Goal: Task Accomplishment & Management: Manage account settings

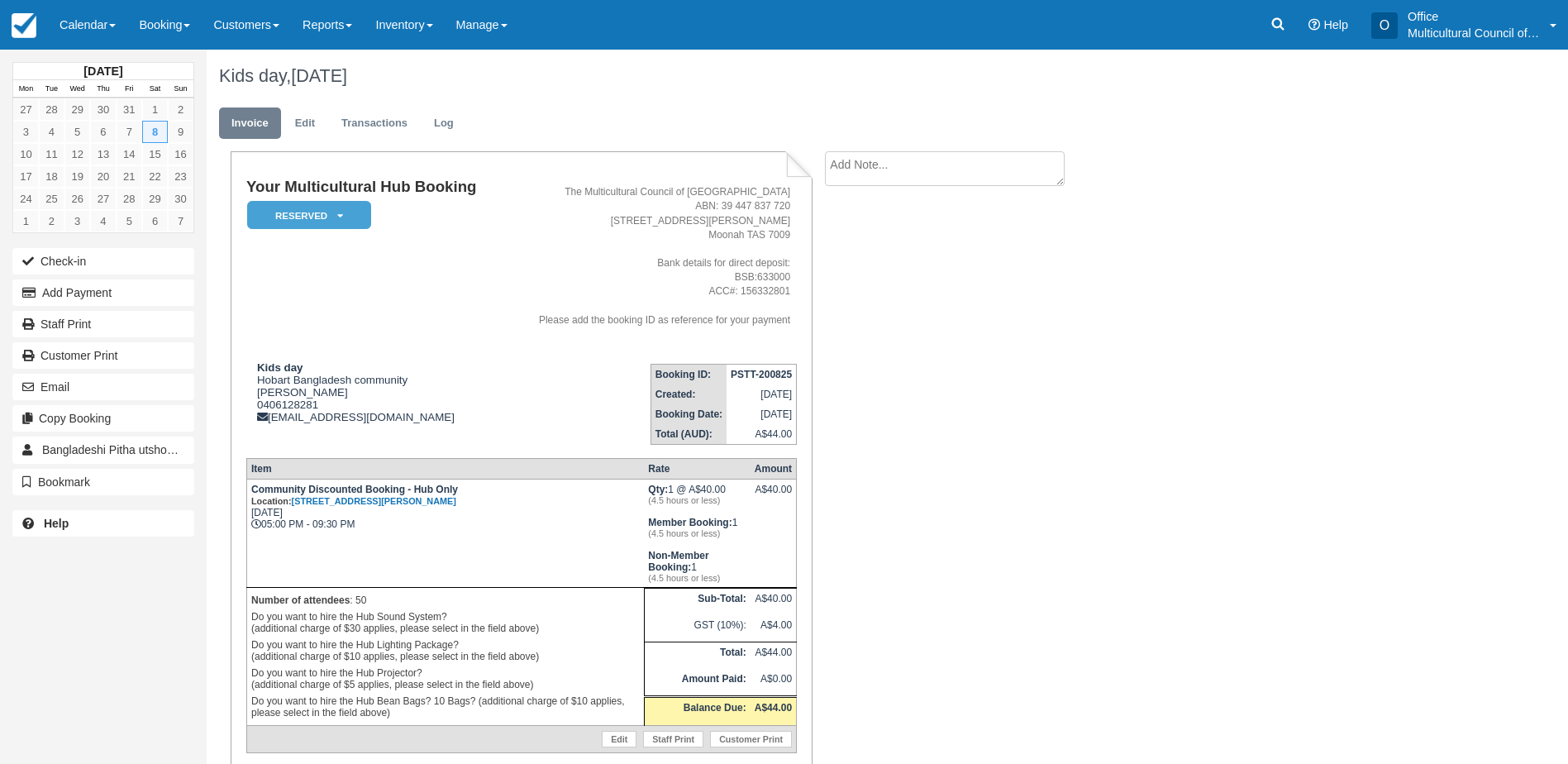
drag, startPoint x: 986, startPoint y: 712, endPoint x: 916, endPoint y: 710, distance: 70.0
click at [986, 712] on div "Your Multicultural Hub Booking Reserved   Pending Bond and deposit Paid Cancell…" at bounding box center [662, 490] width 909 height 677
click at [85, 45] on link "Calendar" at bounding box center [87, 24] width 79 height 50
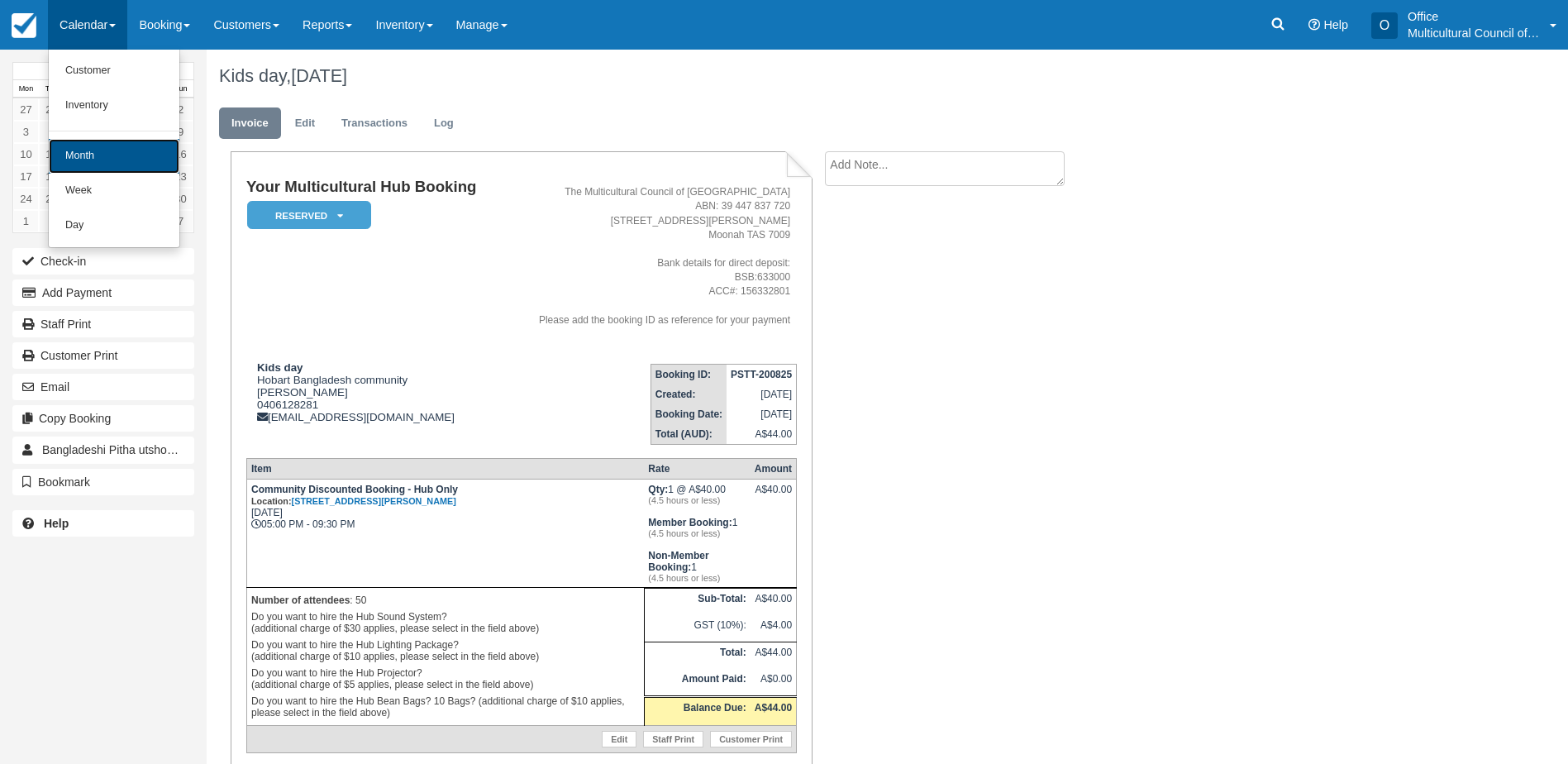
click at [113, 160] on link "Month" at bounding box center [114, 156] width 131 height 34
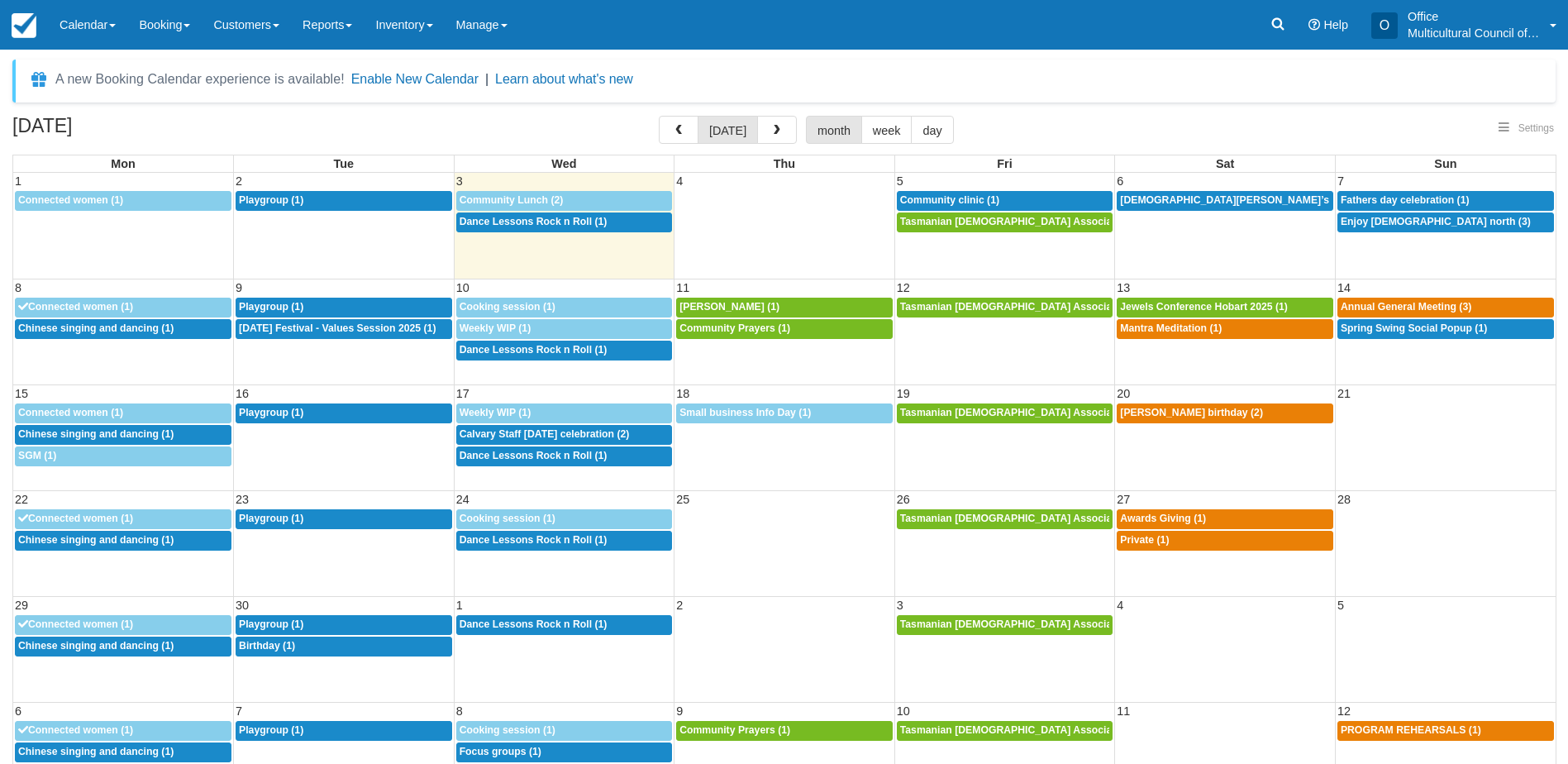
select select
click at [1167, 201] on span "Prophets Mohammed’s birthday (1)" at bounding box center [1253, 200] width 267 height 12
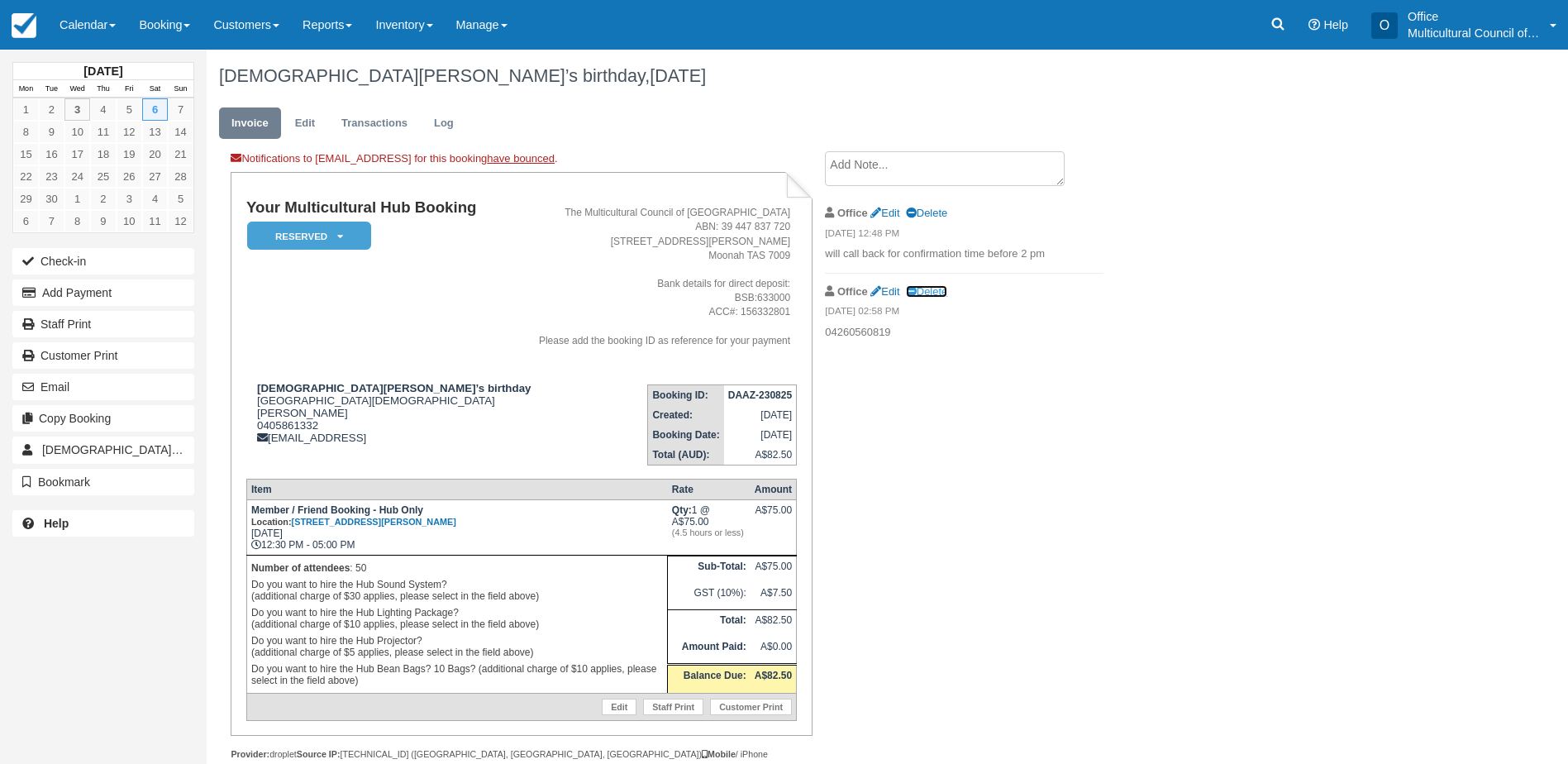
click at [936, 289] on link "Delete" at bounding box center [926, 291] width 42 height 13
click at [60, 24] on link "Calendar" at bounding box center [87, 24] width 79 height 50
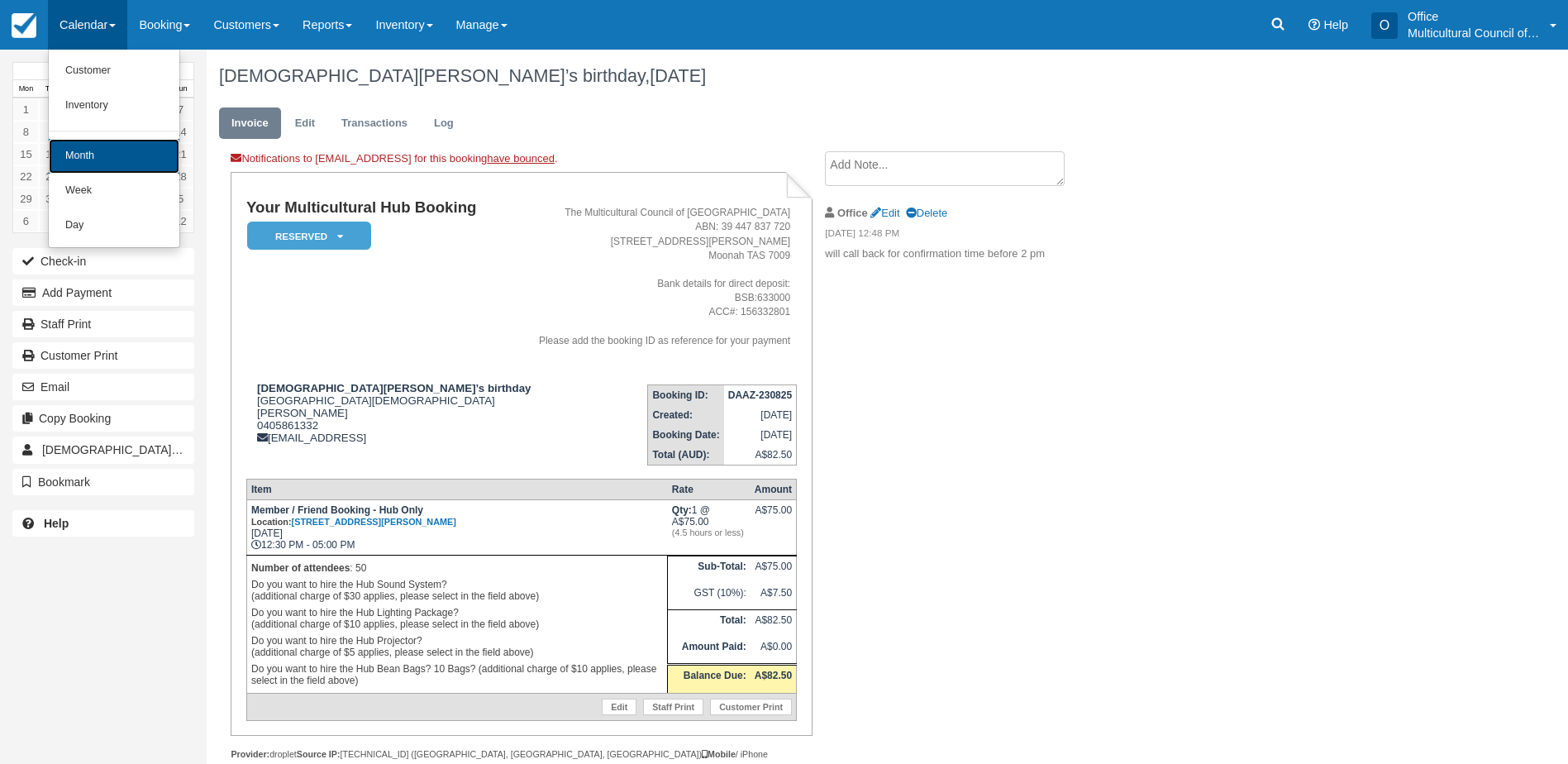
click at [130, 150] on link "Month" at bounding box center [114, 156] width 131 height 34
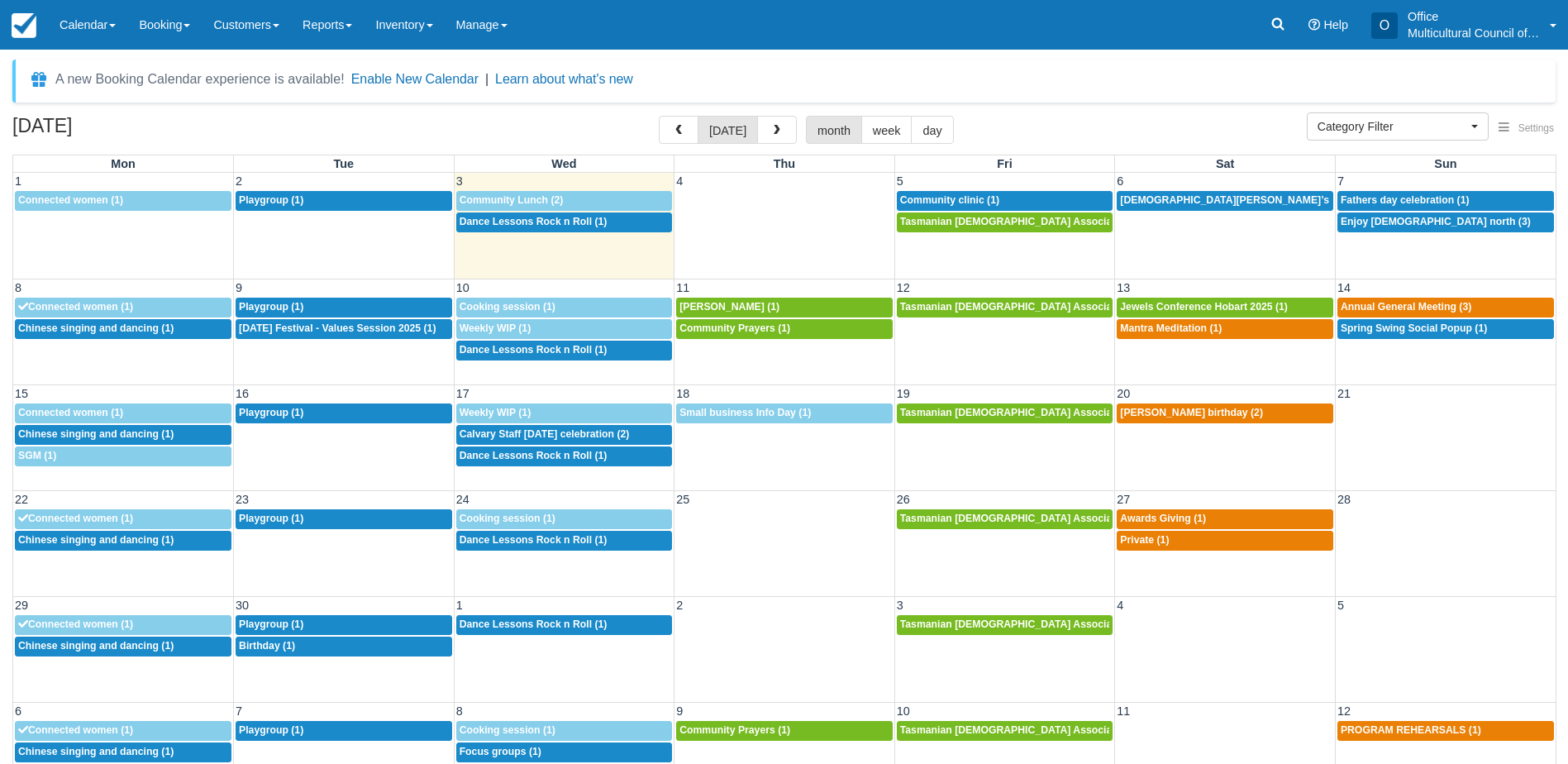
select select
click at [1383, 200] on span "Fathers day celebration (1)" at bounding box center [1406, 200] width 129 height 12
select select
drag, startPoint x: 1183, startPoint y: 197, endPoint x: 1183, endPoint y: 230, distance: 33.0
click at [1183, 197] on span "[DEMOGRAPHIC_DATA][PERSON_NAME]’s birthday (1)" at bounding box center [1253, 200] width 267 height 12
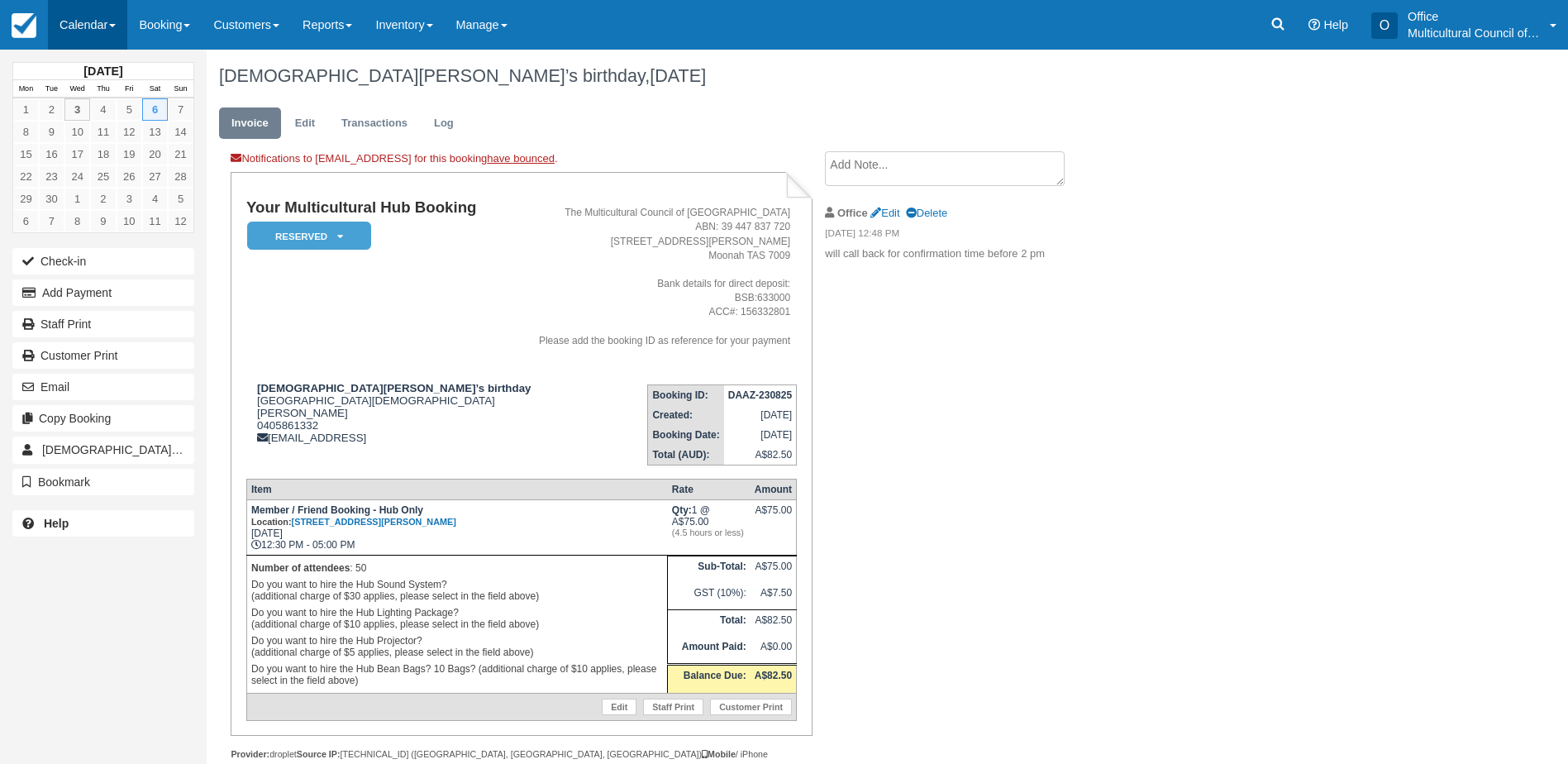
click at [86, 13] on link "Calendar" at bounding box center [87, 24] width 79 height 50
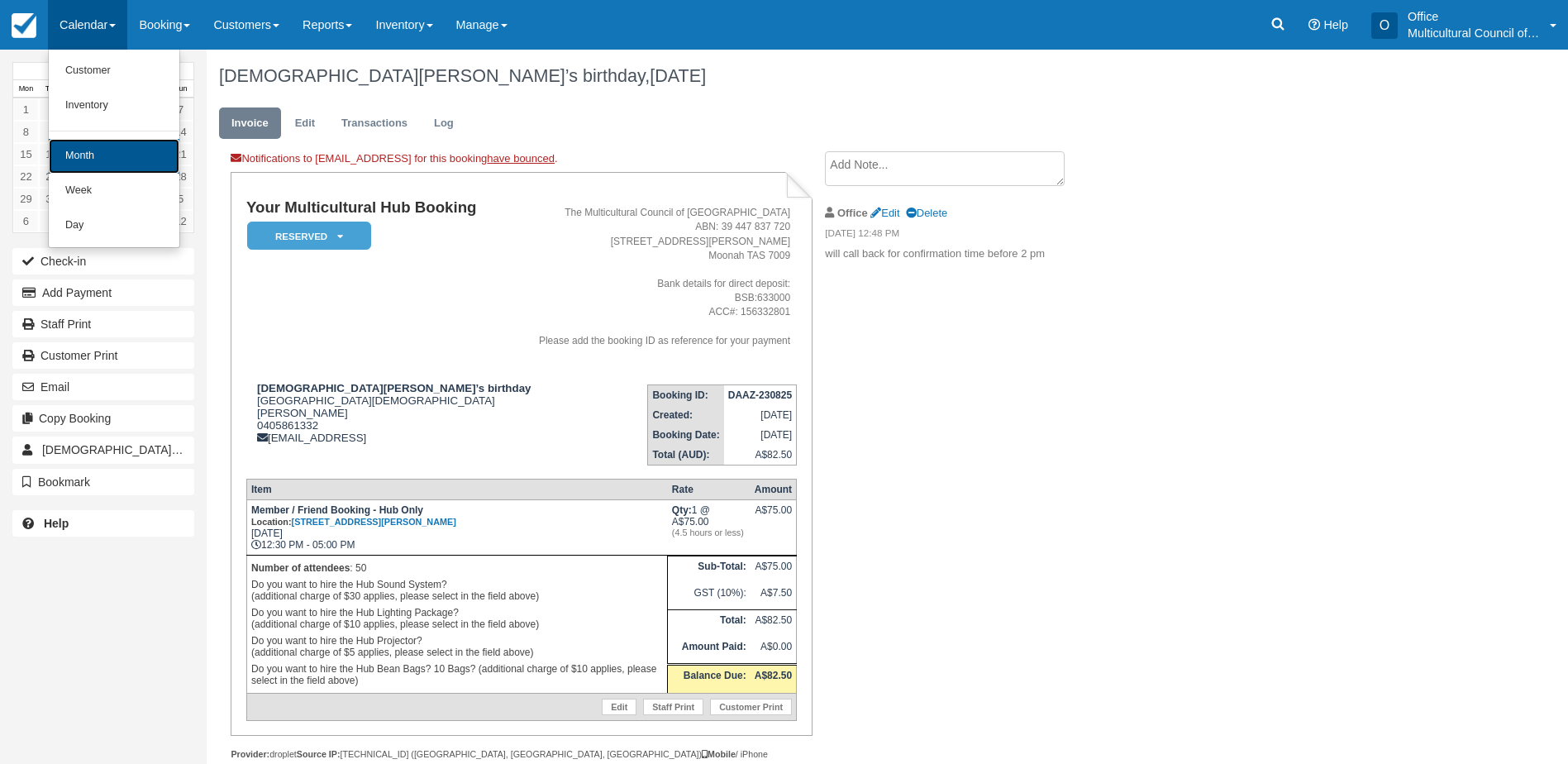
click at [103, 162] on link "Month" at bounding box center [114, 156] width 131 height 34
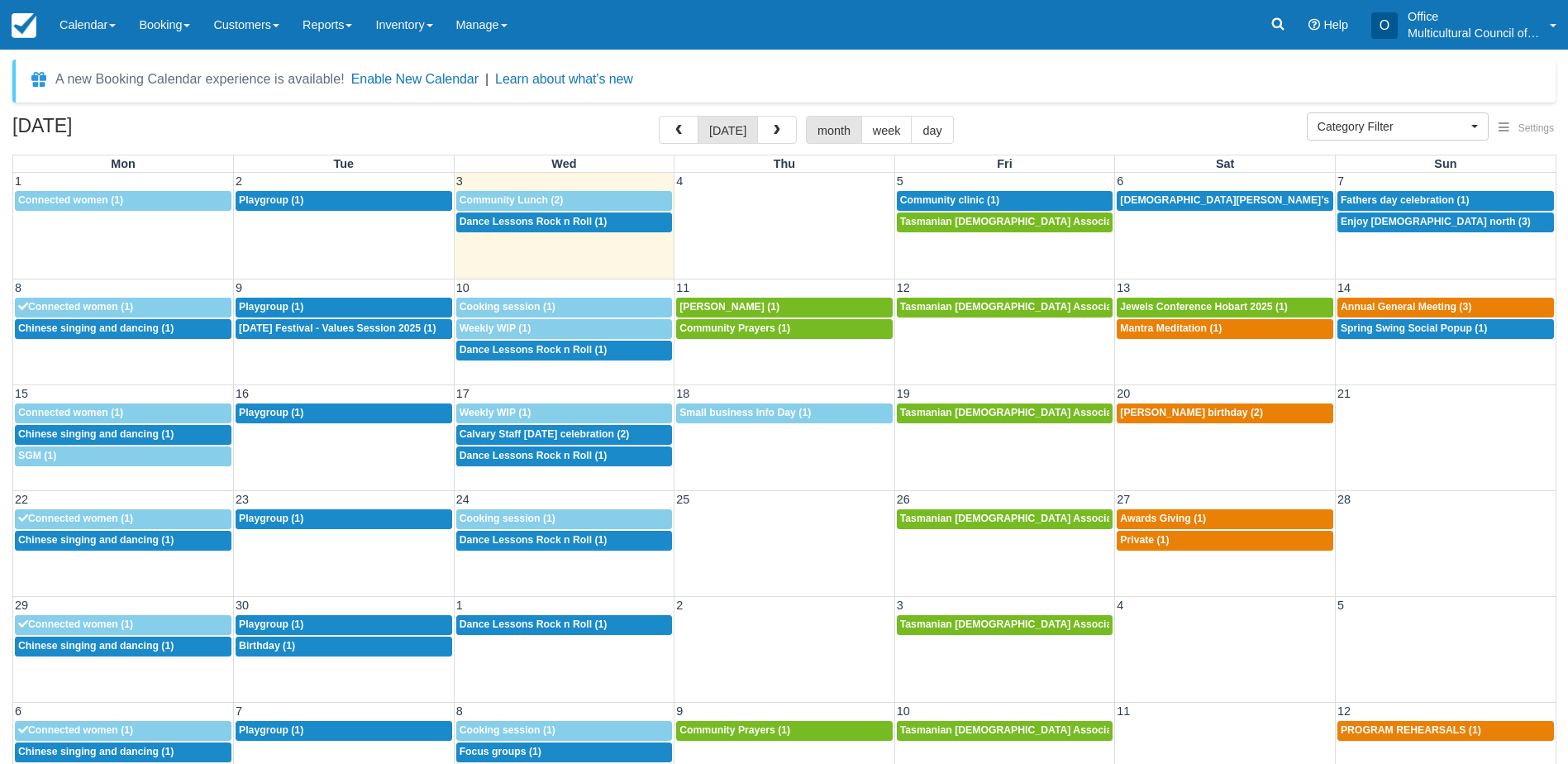
select select
click at [1383, 202] on span "Fathers day celebration (1)" at bounding box center [1406, 200] width 129 height 12
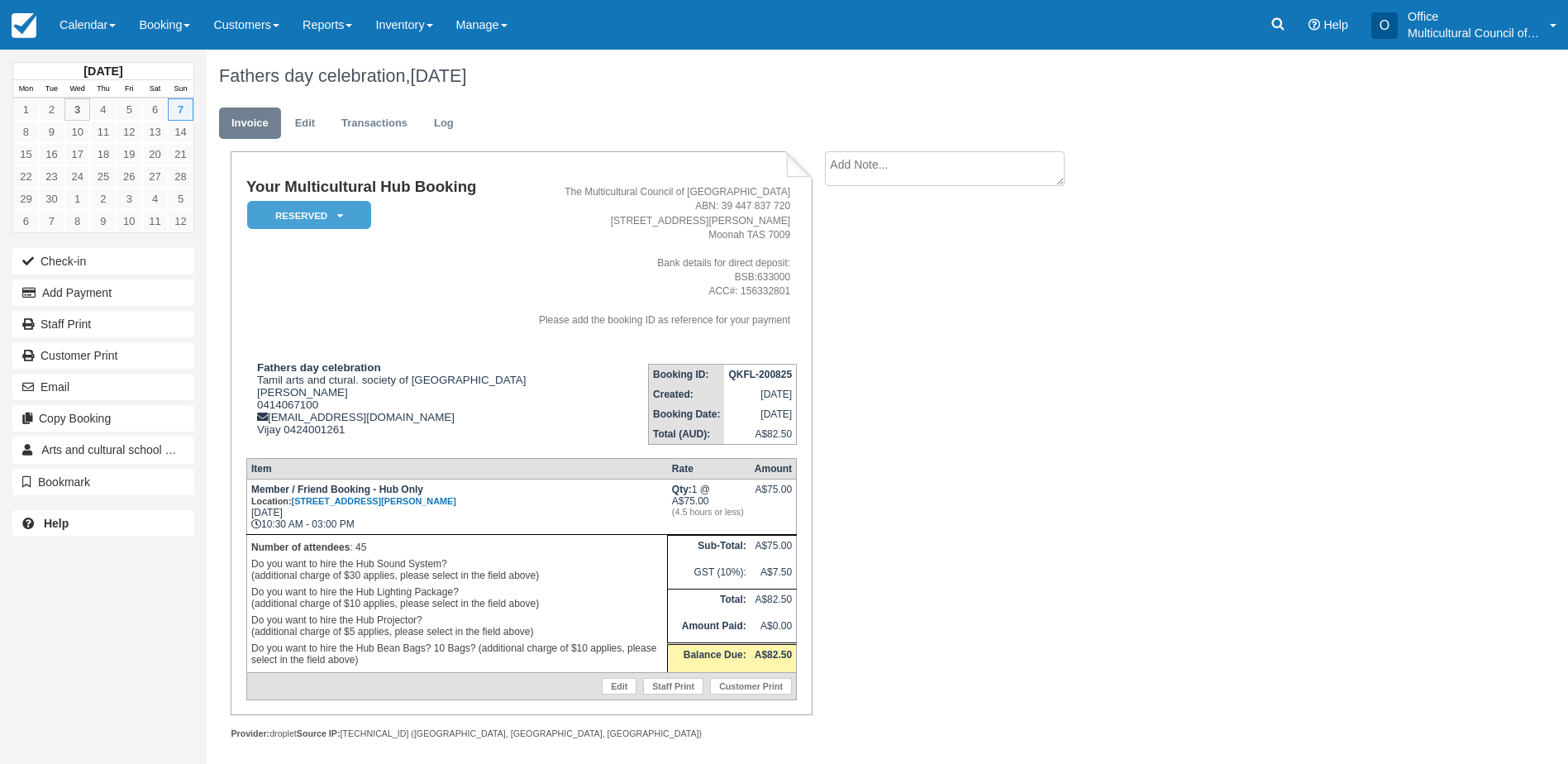
click at [853, 171] on textarea at bounding box center [945, 169] width 240 height 34
type textarea "4/09 12:30 pick up key and induction."
click at [858, 270] on button "Create" at bounding box center [862, 262] width 74 height 28
drag, startPoint x: 97, startPoint y: 25, endPoint x: 130, endPoint y: 73, distance: 58.2
click at [97, 25] on link "Calendar" at bounding box center [87, 24] width 79 height 50
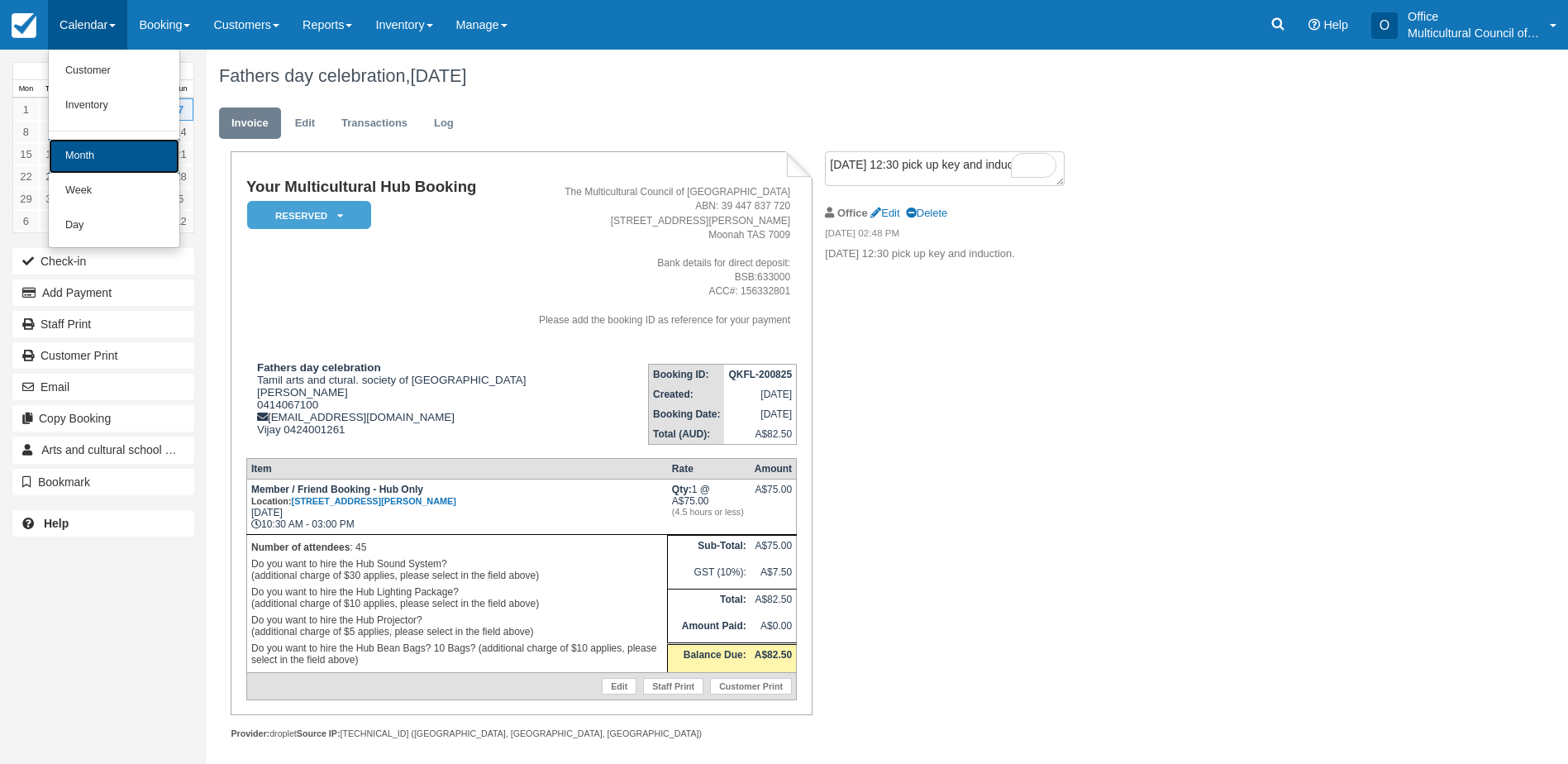
click at [153, 162] on link "Month" at bounding box center [114, 156] width 131 height 34
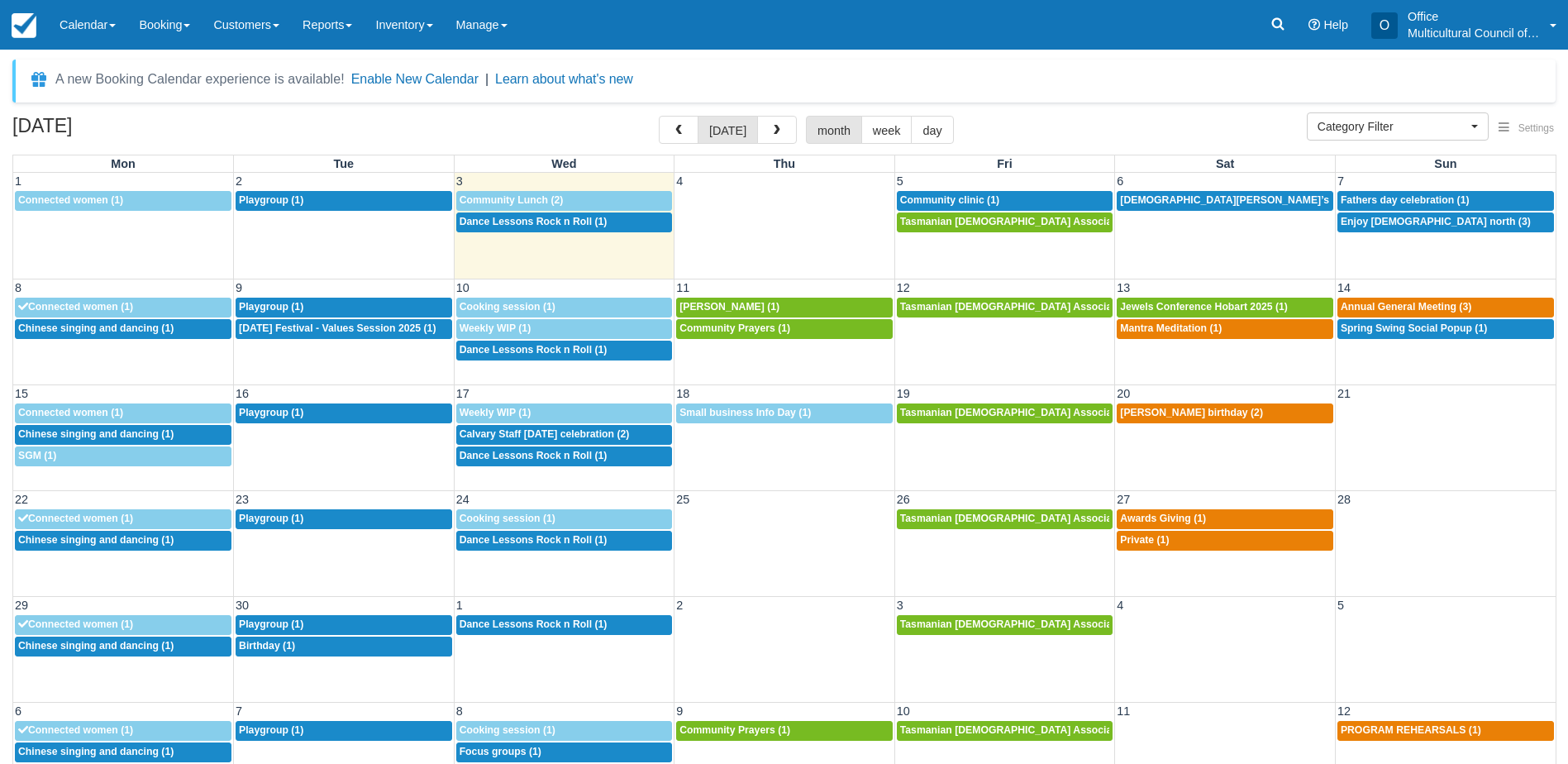
select select
click at [1385, 226] on span "Enjoy church north (3)" at bounding box center [1436, 221] width 191 height 12
select select
click at [985, 200] on span "Community clinic (1)" at bounding box center [949, 200] width 99 height 12
select select
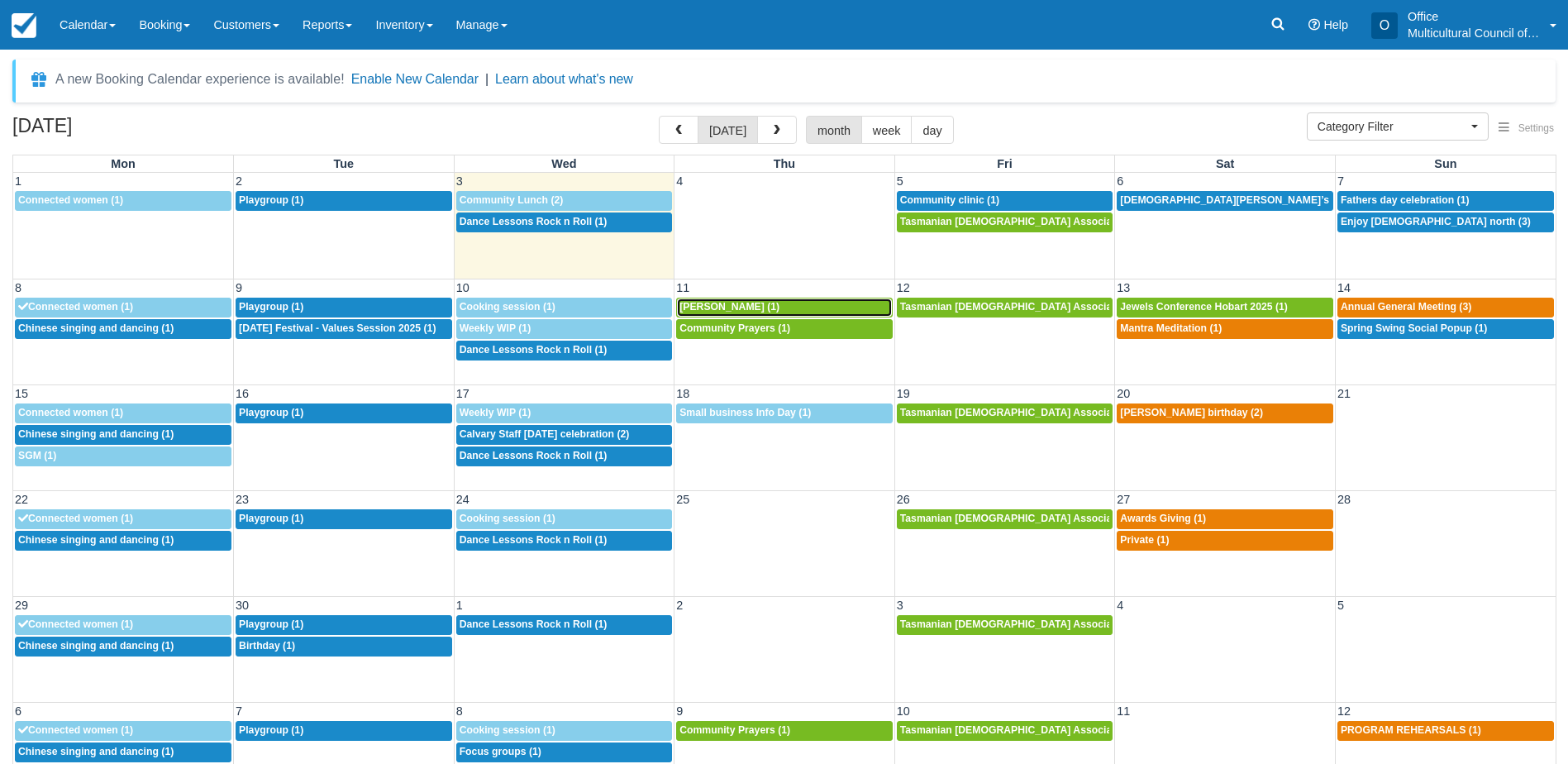
click at [694, 305] on span "Audrey Bui (1)" at bounding box center [730, 307] width 100 height 12
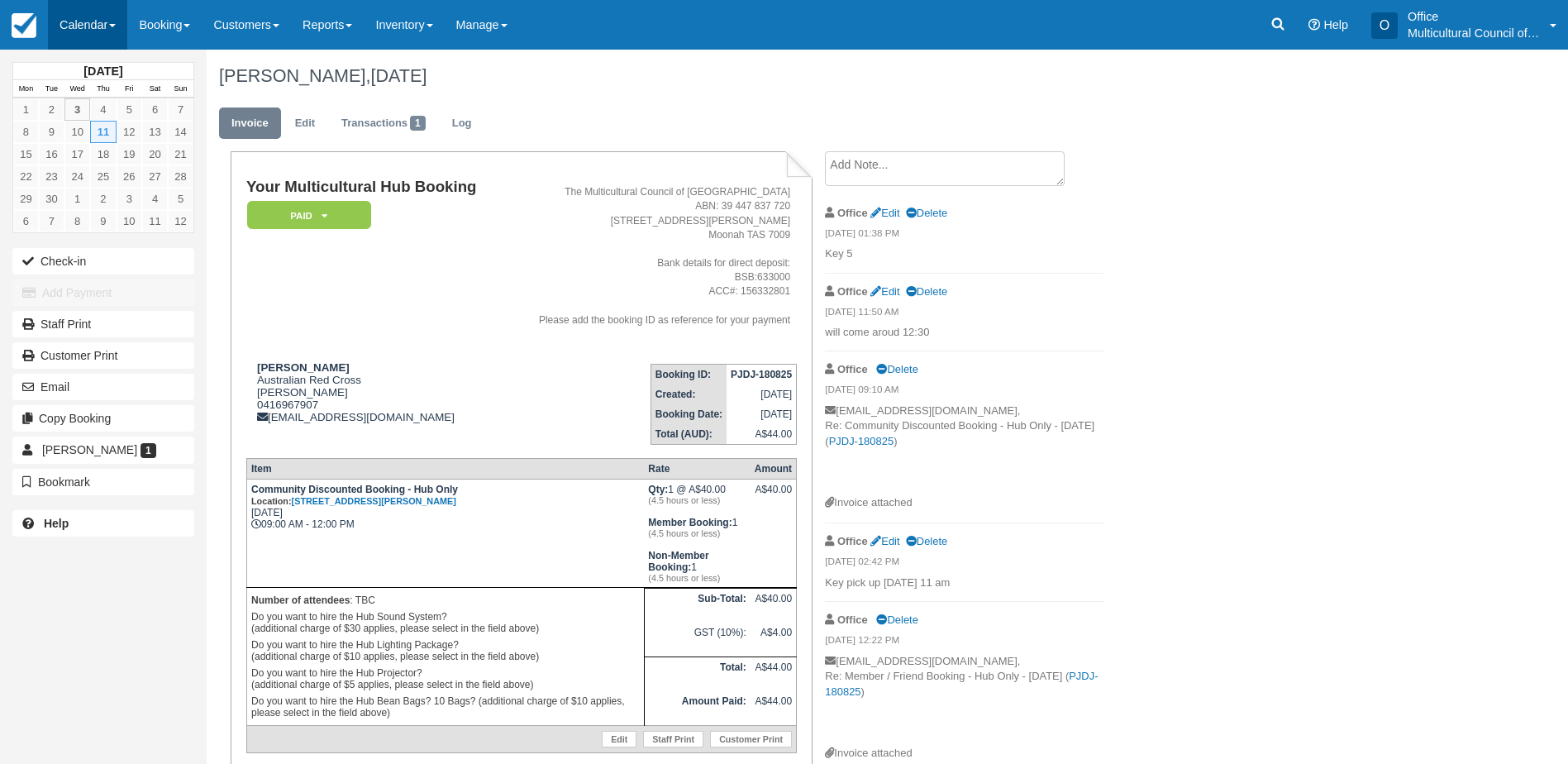
click at [79, 23] on link "Calendar" at bounding box center [87, 24] width 79 height 50
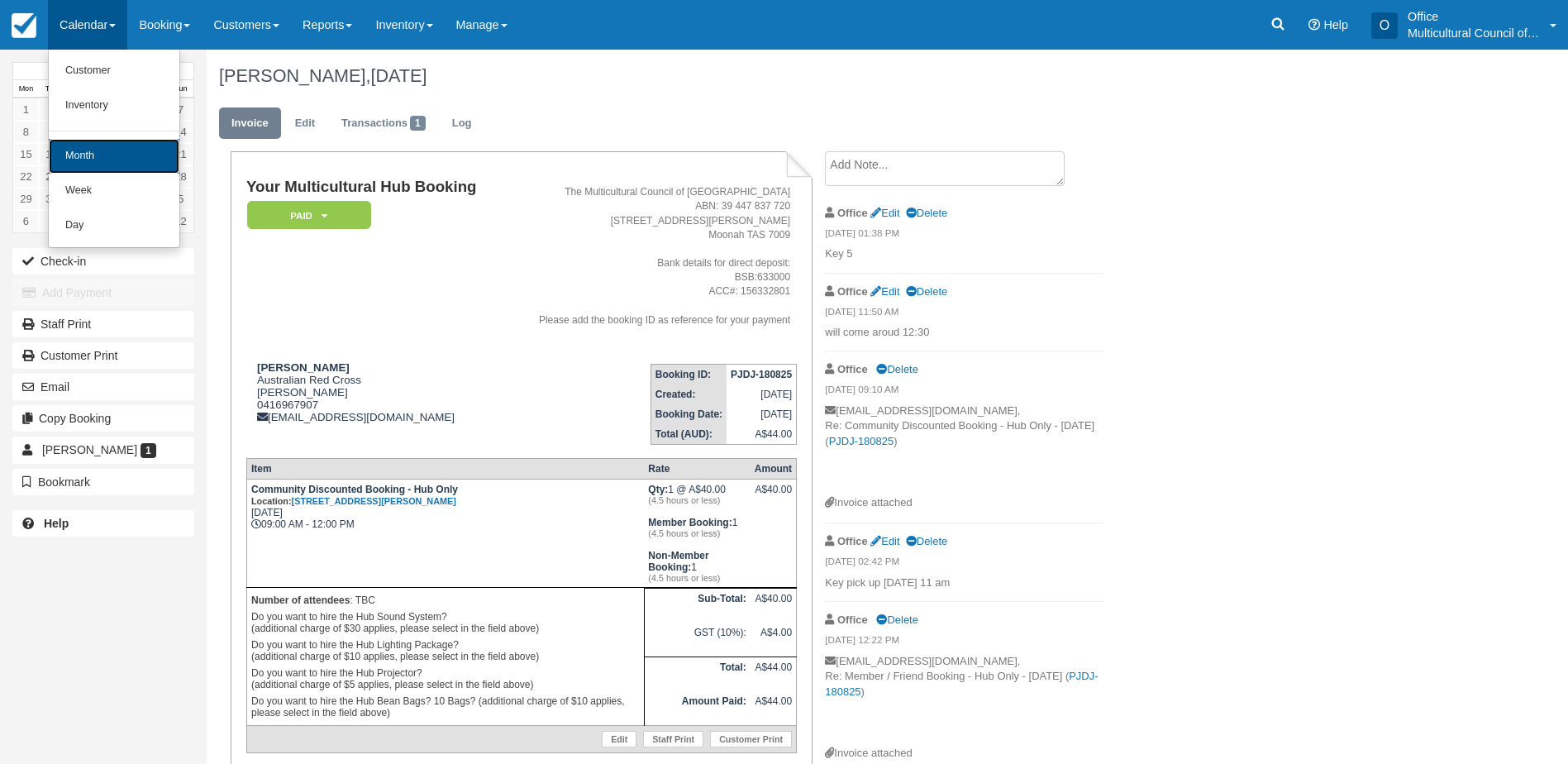
click at [101, 152] on link "Month" at bounding box center [114, 156] width 131 height 34
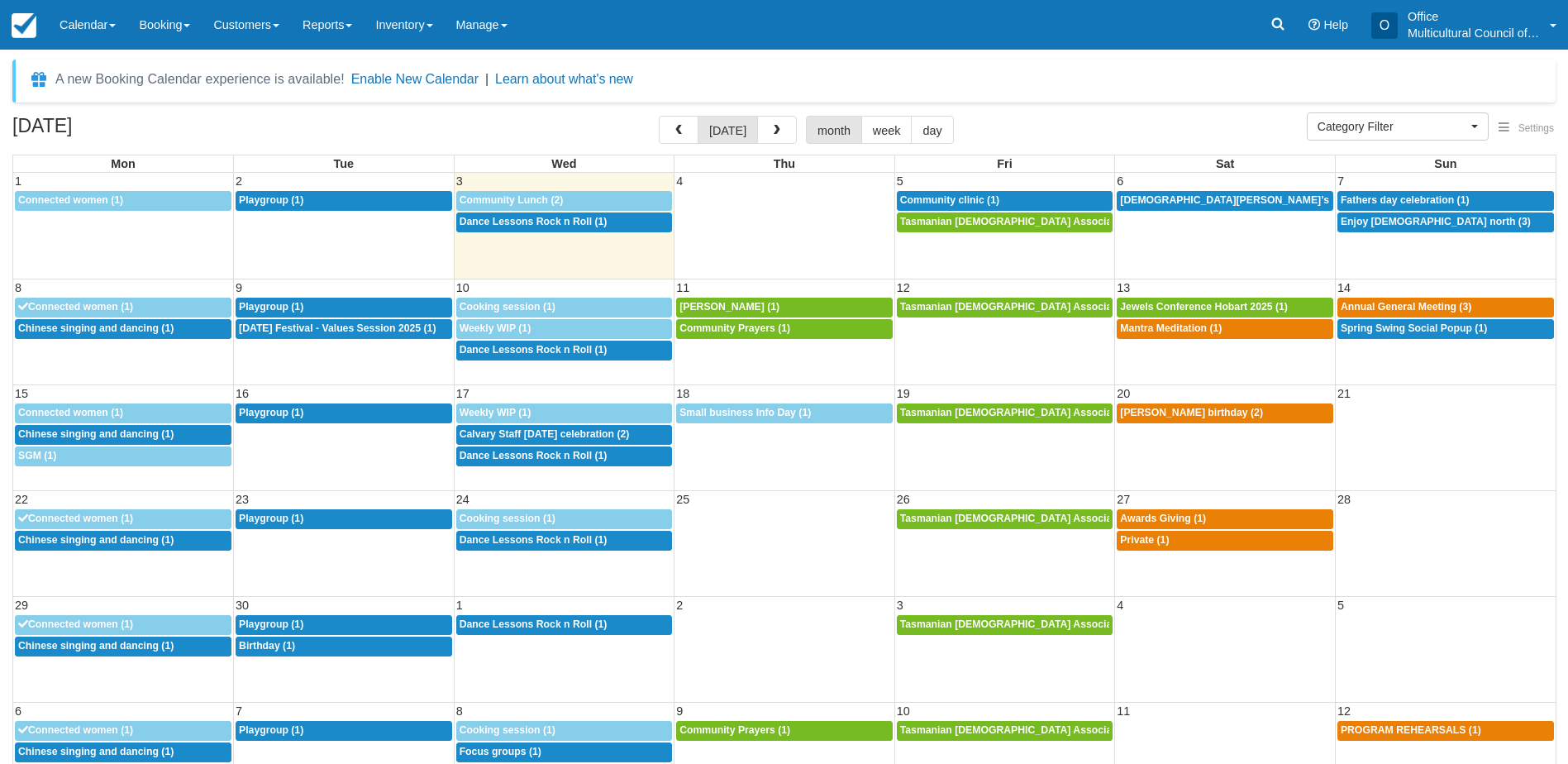
select select
click at [1206, 201] on span "Prophets Mohammed’s birthday (1)" at bounding box center [1253, 200] width 267 height 12
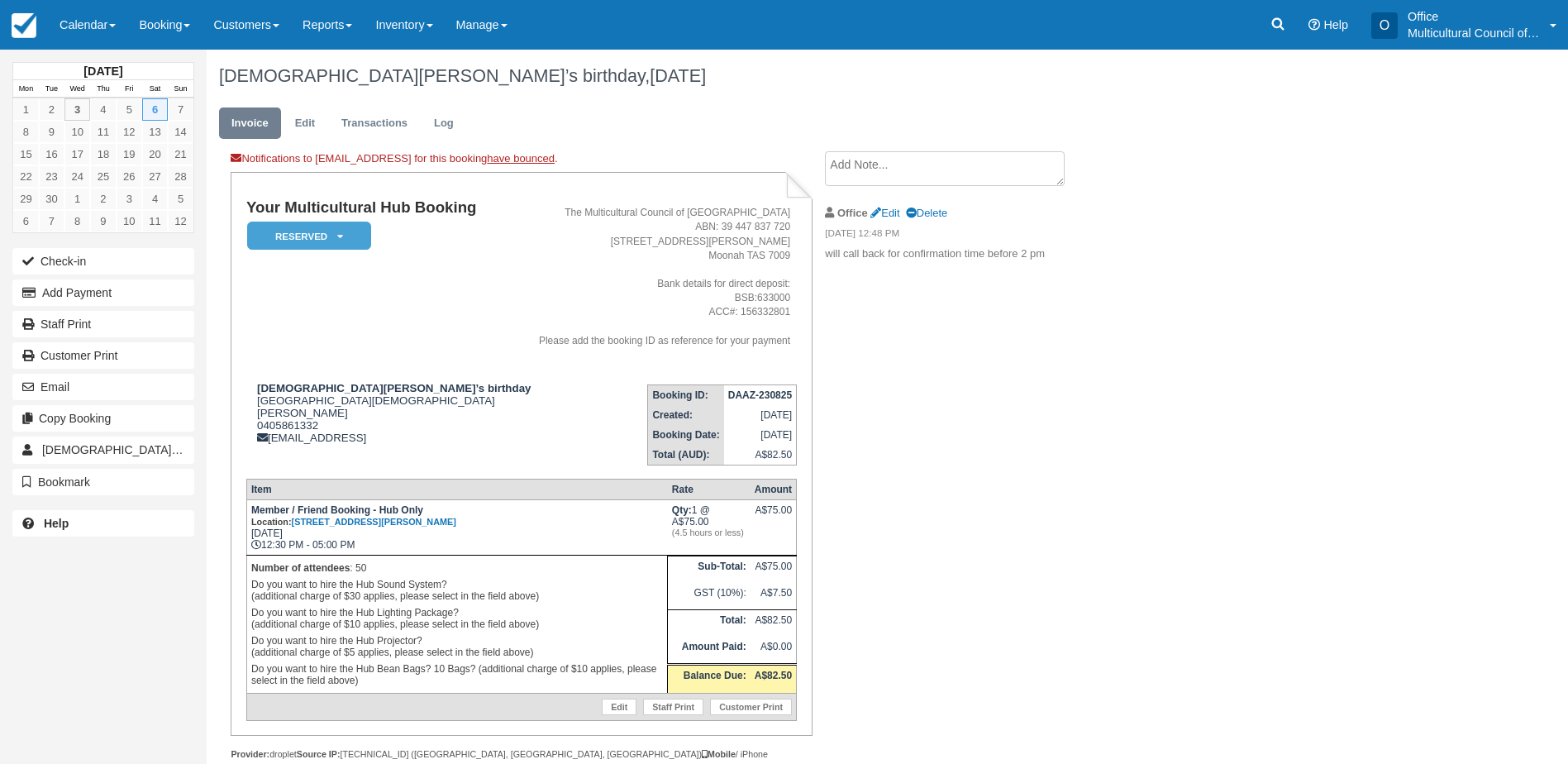
click at [903, 171] on textarea at bounding box center [945, 169] width 240 height 34
click at [1010, 416] on div "Notifications to ismail.civil24@gmail.clm for this booking have bounced . Your …" at bounding box center [662, 474] width 909 height 645
drag, startPoint x: 395, startPoint y: 442, endPoint x: 272, endPoint y: 447, distance: 123.1
click at [272, 447] on td "Prophets Mohammed’s birthday Hobart mosque Ismail 0405861332 ismail.civil24@gma…" at bounding box center [388, 418] width 285 height 94
click at [397, 451] on td "Prophets Mohammed’s birthday Hobart mosque Ismail 0405861332 ismail.civil24@gma…" at bounding box center [388, 418] width 285 height 94
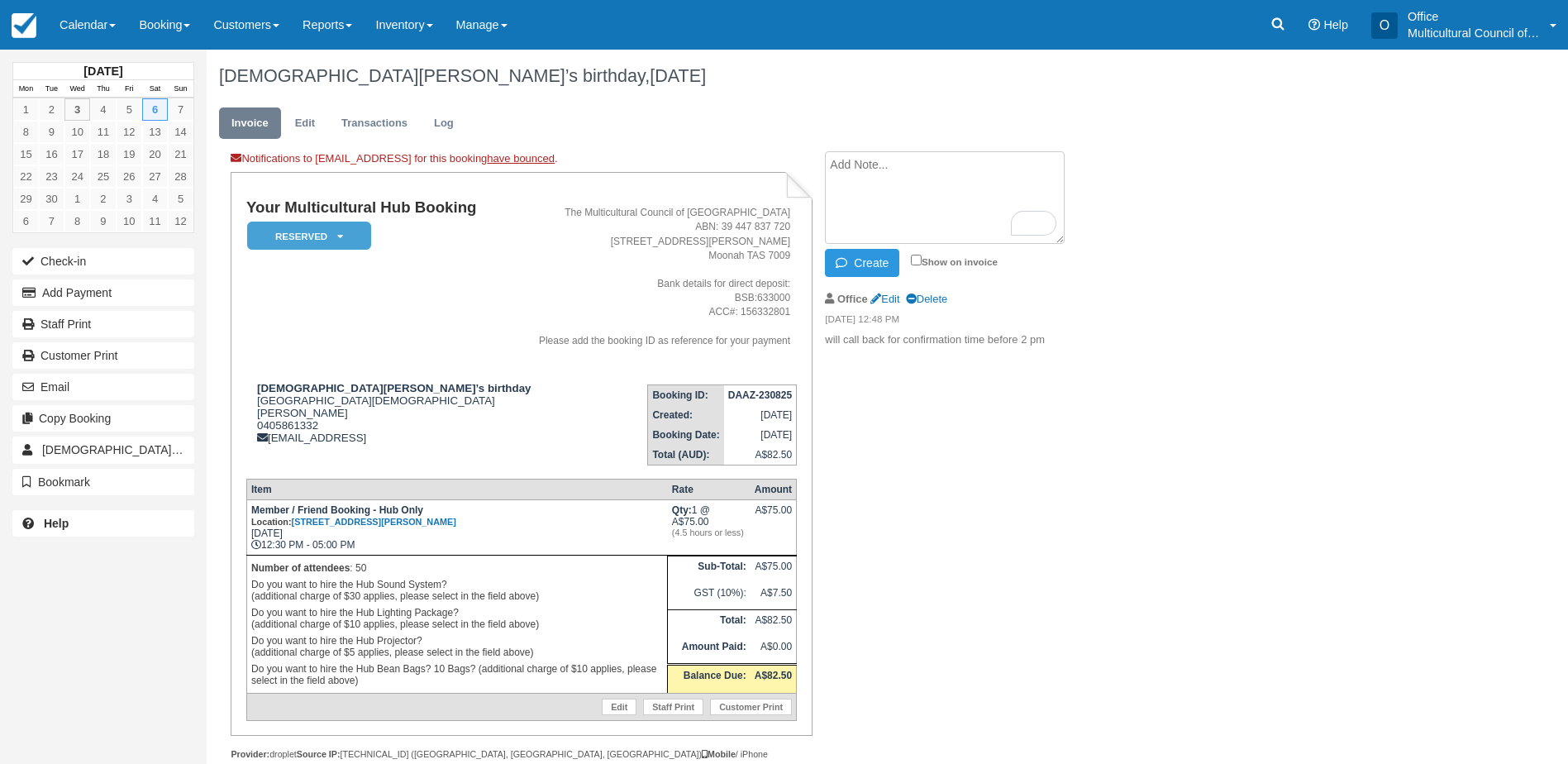
drag, startPoint x: 399, startPoint y: 442, endPoint x: 271, endPoint y: 446, distance: 128.1
click at [271, 446] on td "Prophets Mohammed’s birthday Hobart mosque Ismail 0405861332 ismail.civil24@gma…" at bounding box center [388, 418] width 285 height 94
copy div "ismail.civil24@gmail.clm"
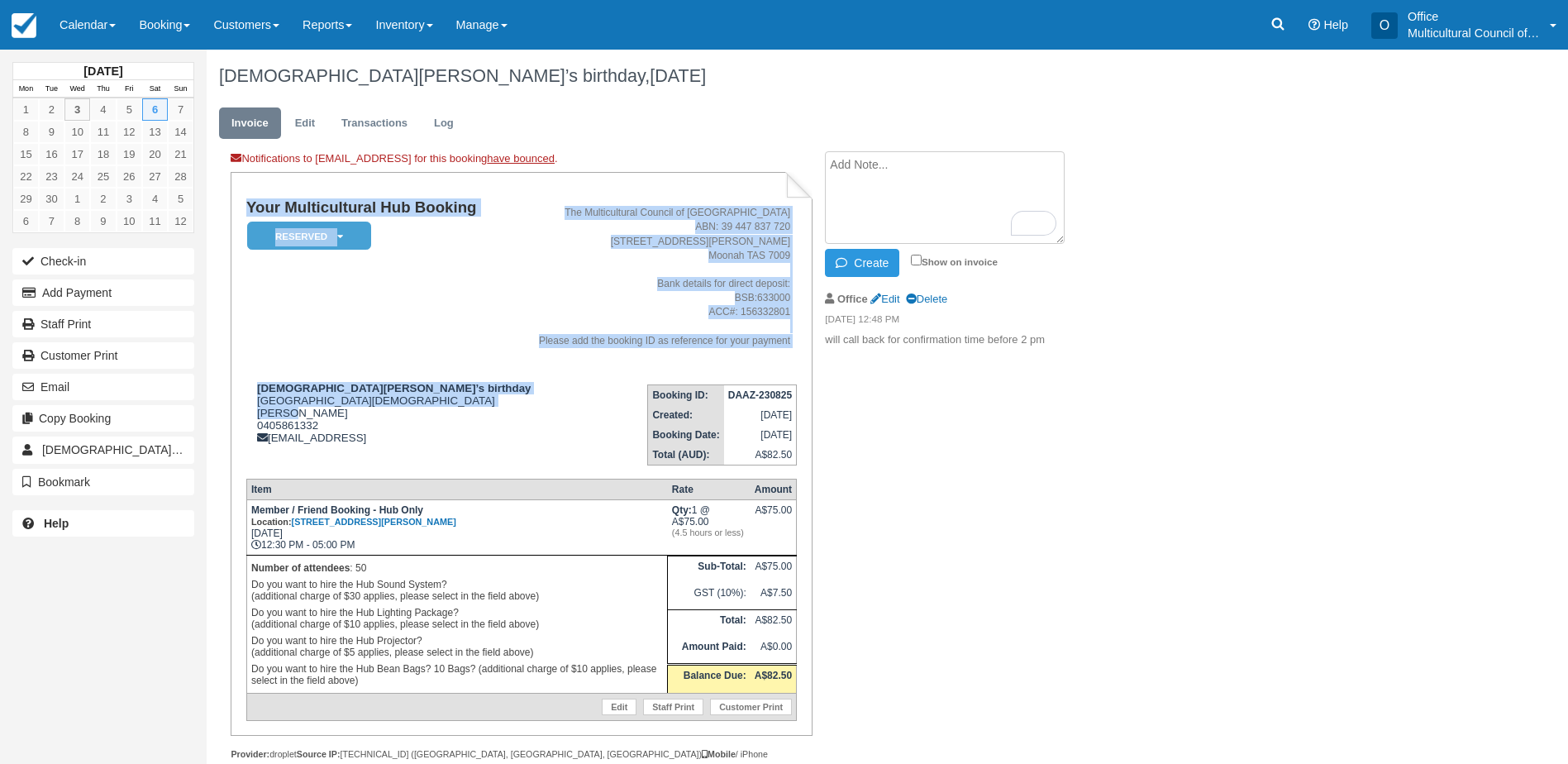
drag, startPoint x: 291, startPoint y: 413, endPoint x: 244, endPoint y: 416, distance: 47.1
click at [244, 416] on div "Your Multicultural Hub Booking Reserved   Pending Bond and deposit Paid Cancell…" at bounding box center [521, 453] width 581 height 563
drag, startPoint x: 244, startPoint y: 416, endPoint x: 312, endPoint y: 407, distance: 68.6
click at [312, 407] on div "Prophets Mohammed’s birthday Hobart mosque Ismail 0405861332 ismail.civil24@gma…" at bounding box center [388, 413] width 285 height 62
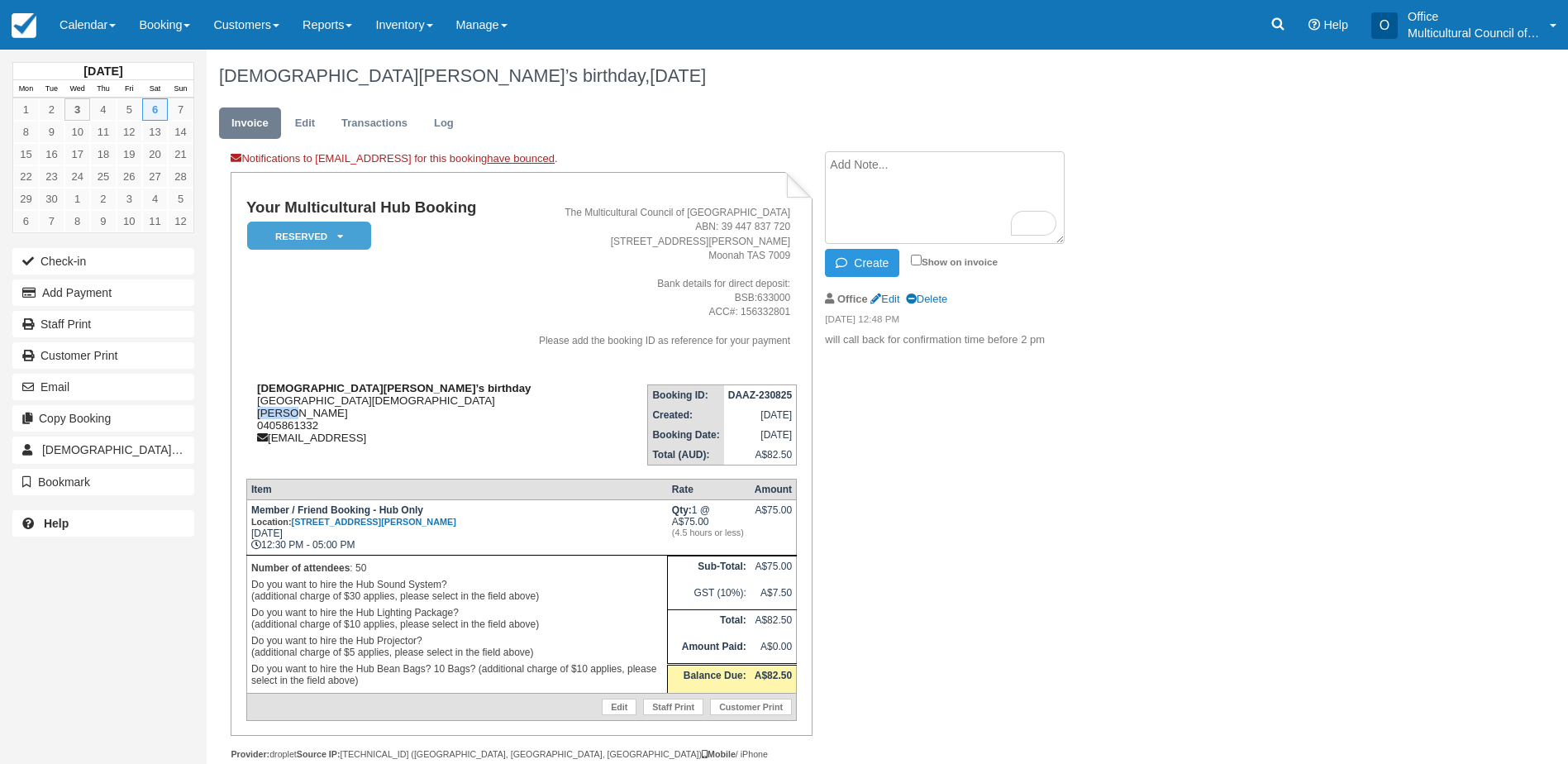
drag, startPoint x: 290, startPoint y: 412, endPoint x: 256, endPoint y: 418, distance: 34.5
click at [256, 418] on div "Prophets Mohammed’s birthday Hobart mosque Ismail 0405861332 ismail.civil24@gma…" at bounding box center [388, 413] width 285 height 62
copy div "[PERSON_NAME]"
click at [377, 418] on div "Prophets Mohammed’s birthday Hobart mosque Ismail 0405861332 ismail.civil24@gma…" at bounding box center [388, 413] width 285 height 62
drag, startPoint x: 352, startPoint y: 423, endPoint x: 258, endPoint y: 424, distance: 94.0
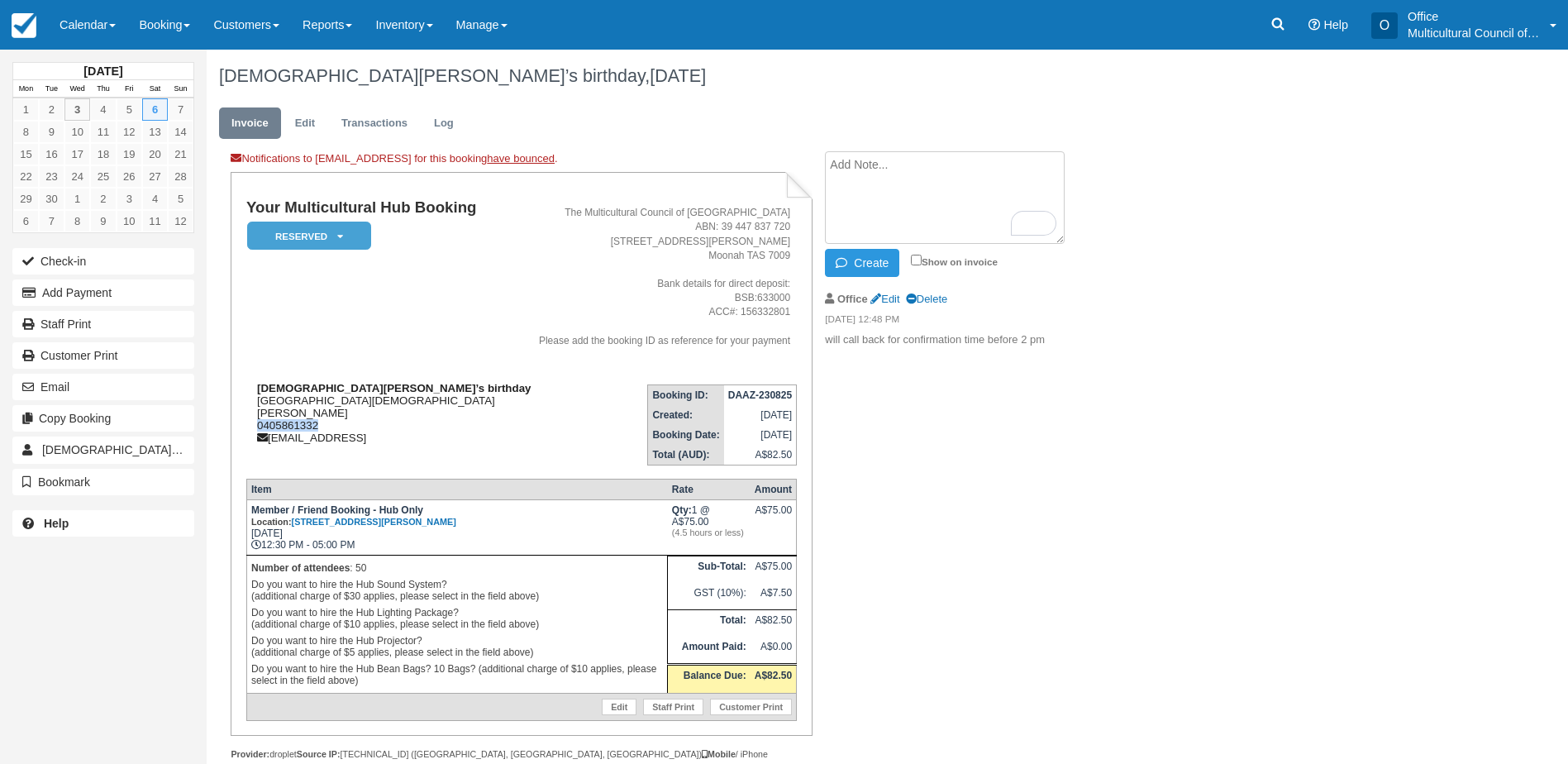
click at [258, 424] on div "Prophets Mohammed’s birthday Hobart mosque Ismail 0405861332 ismail.civil24@gma…" at bounding box center [388, 413] width 285 height 62
copy div "0405861332"
click at [487, 309] on td "Your Multicultural Hub Booking Reserved   Pending Bond and deposit Paid Cancell…" at bounding box center [388, 285] width 285 height 171
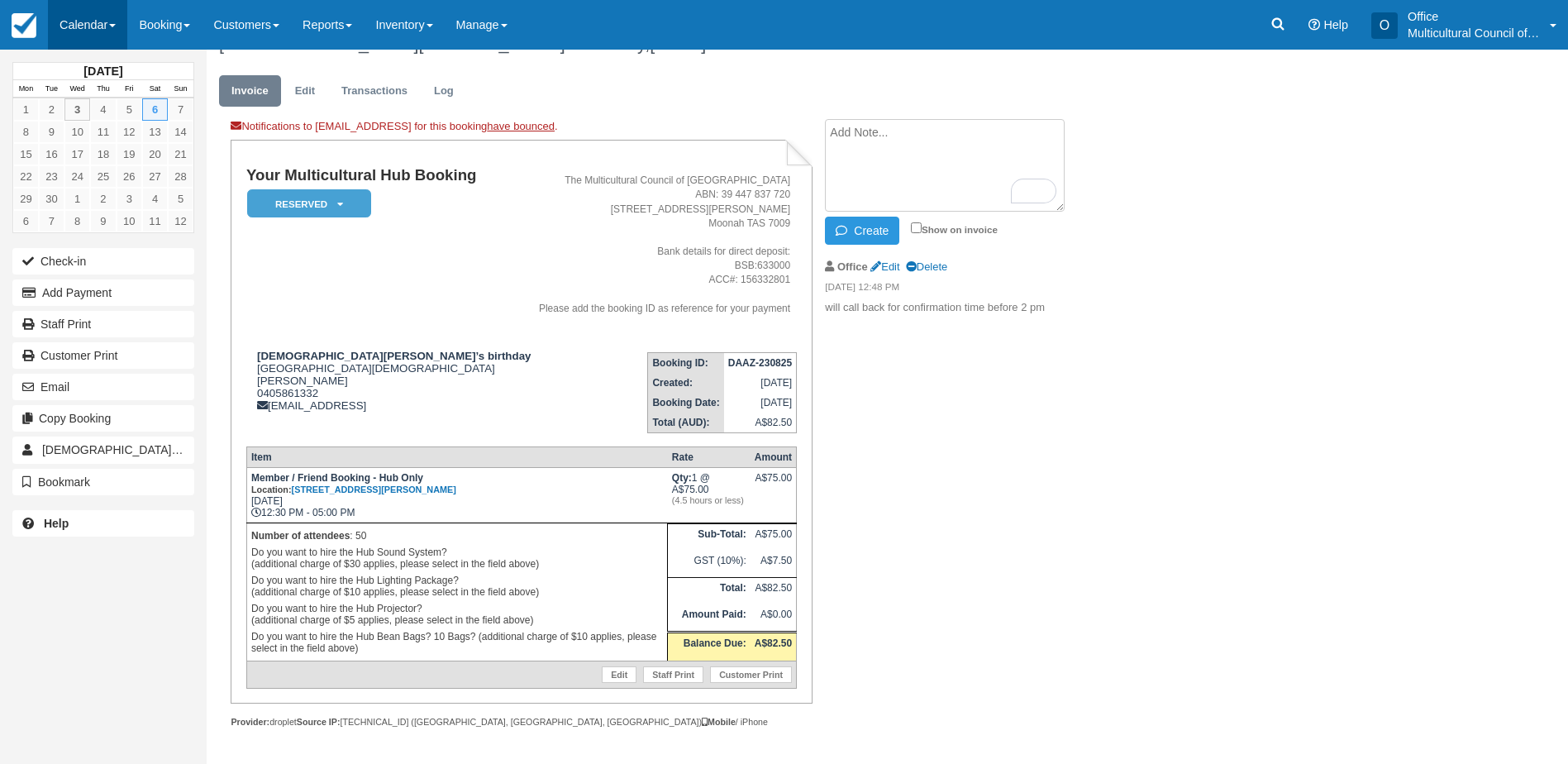
click at [74, 29] on link "Calendar" at bounding box center [87, 24] width 79 height 50
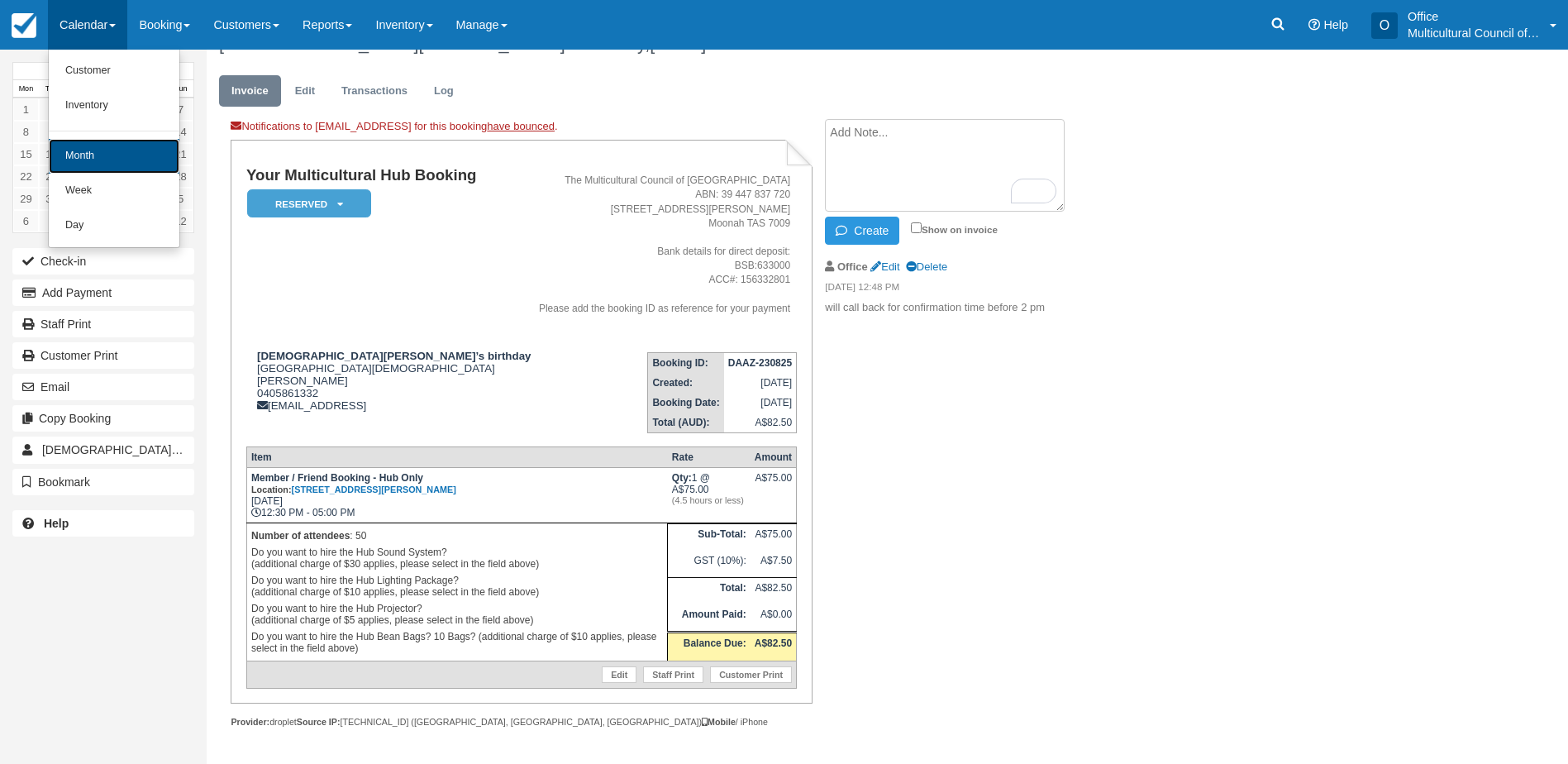
click at [118, 149] on link "Month" at bounding box center [114, 156] width 131 height 34
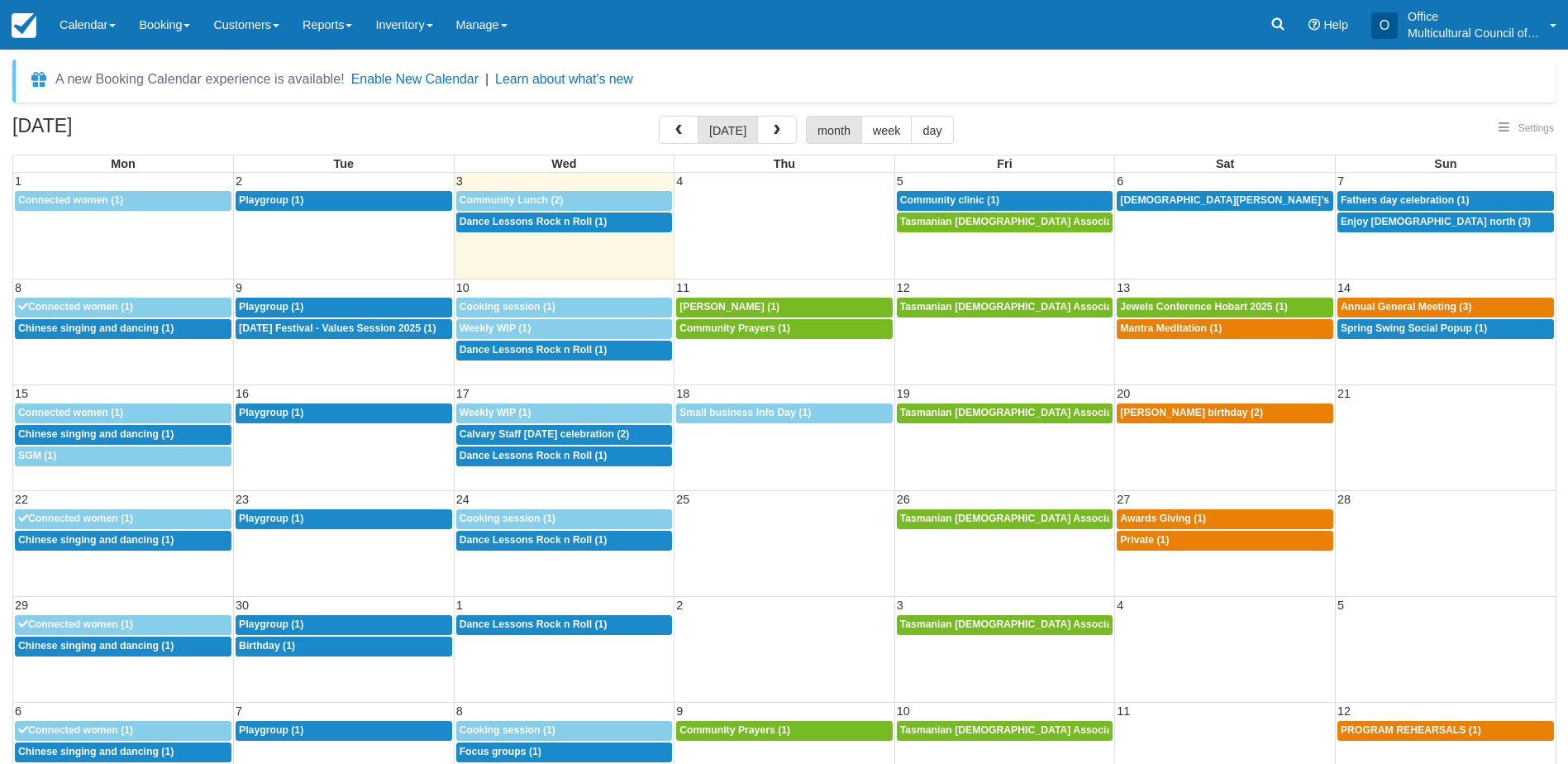
select select
click at [1392, 201] on span "Fathers day celebration (1)" at bounding box center [1406, 200] width 129 height 12
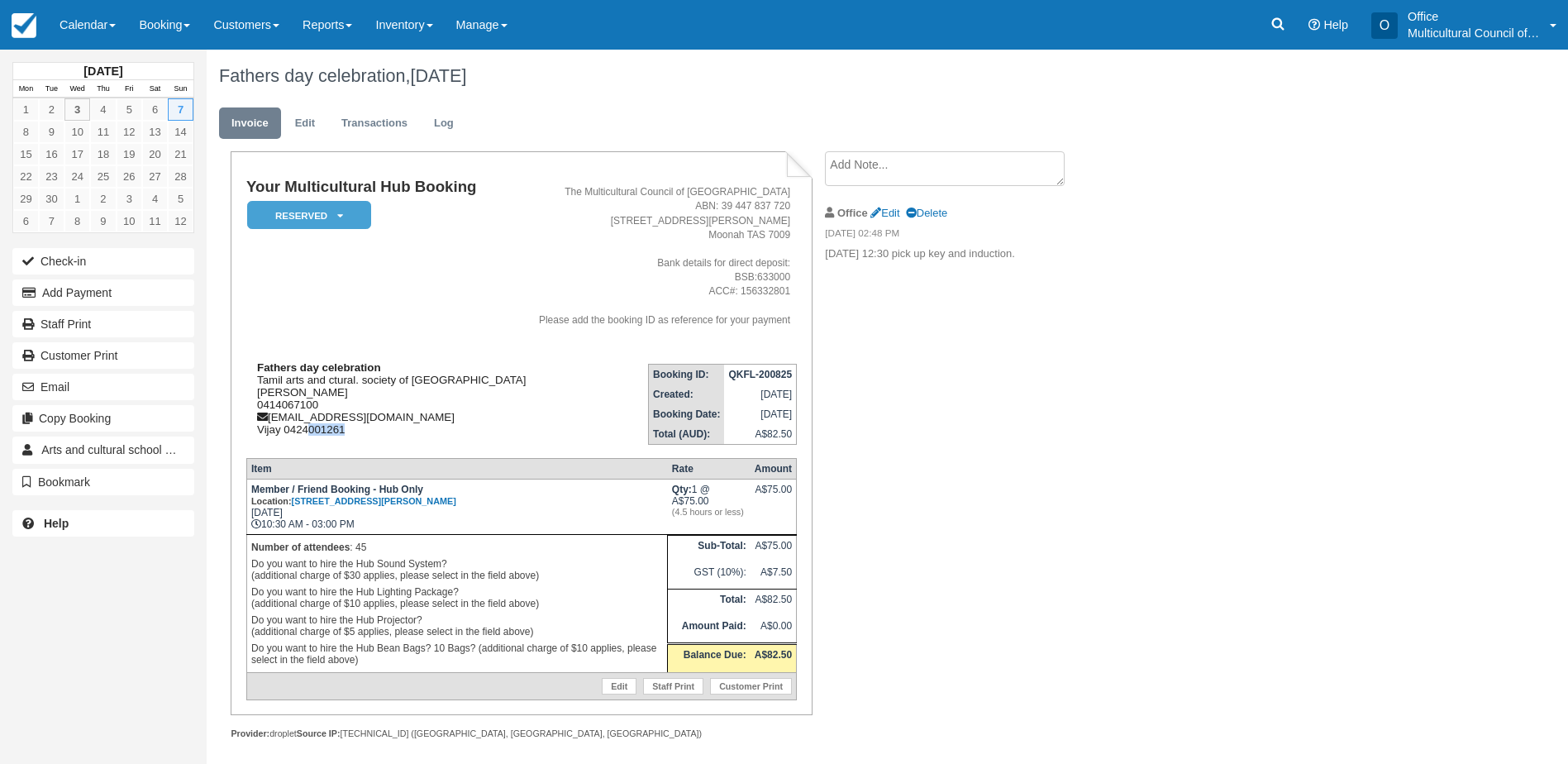
drag, startPoint x: 412, startPoint y: 425, endPoint x: 311, endPoint y: 424, distance: 101.0
click at [311, 424] on div "Fathers day celebration Tamil arts and ctural. society of Tasmania Krithika Kri…" at bounding box center [387, 398] width 283 height 74
drag, startPoint x: 311, startPoint y: 424, endPoint x: 397, endPoint y: 419, distance: 86.1
click at [397, 419] on div "Fathers day celebration Tamil arts and ctural. society of Tasmania Krithika Kri…" at bounding box center [387, 398] width 283 height 74
drag, startPoint x: 407, startPoint y: 417, endPoint x: 271, endPoint y: 415, distance: 136.0
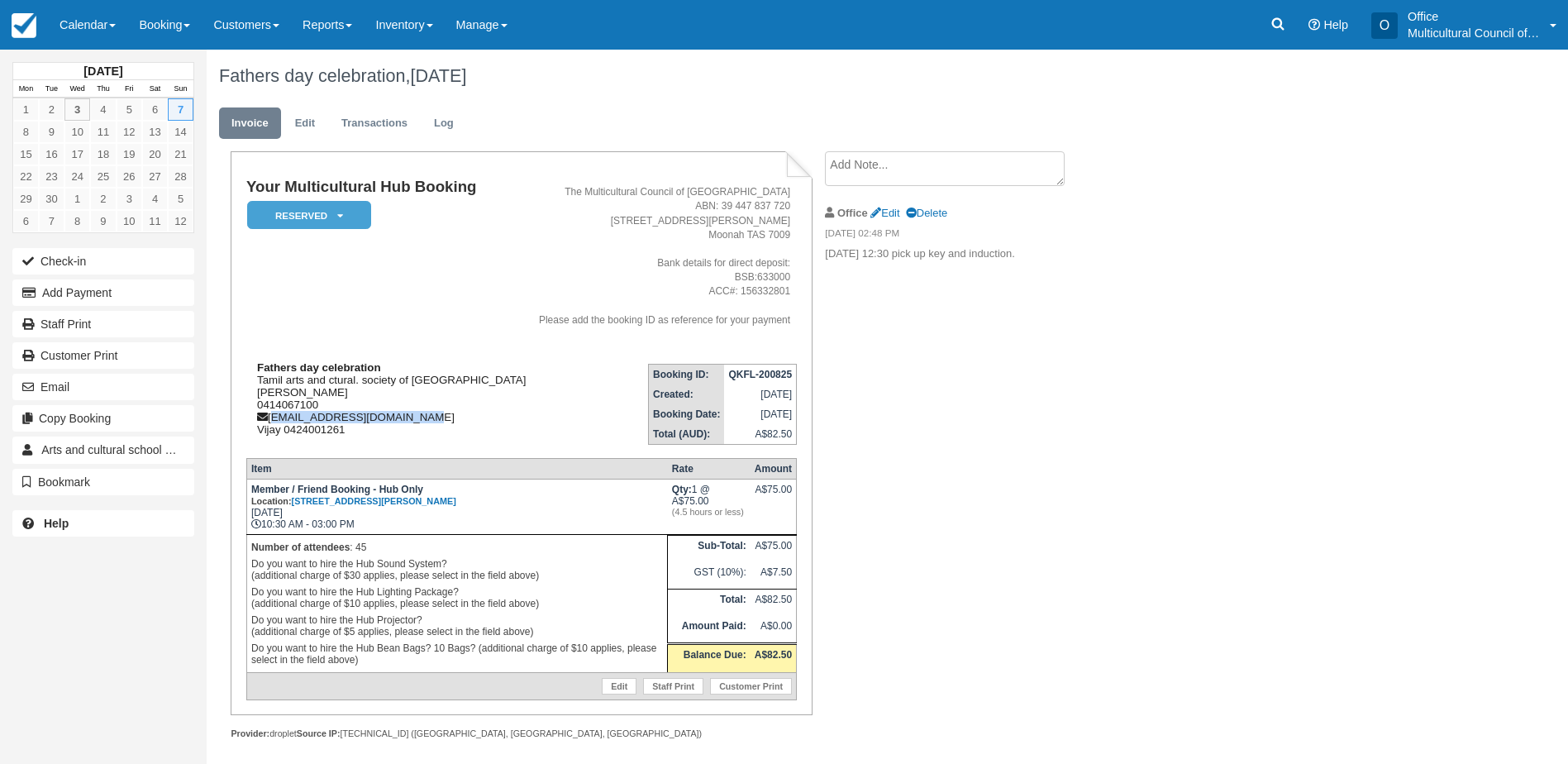
click at [271, 415] on div "Fathers day celebration Tamil arts and ctural. society of Tasmania Krithika Kri…" at bounding box center [387, 398] width 283 height 74
copy div "tastamilsociety@gmail.com"
click at [432, 304] on td "Your Multicultural Hub Booking Reserved   Pending Bond and deposit Paid Cancell…" at bounding box center [387, 264] width 283 height 171
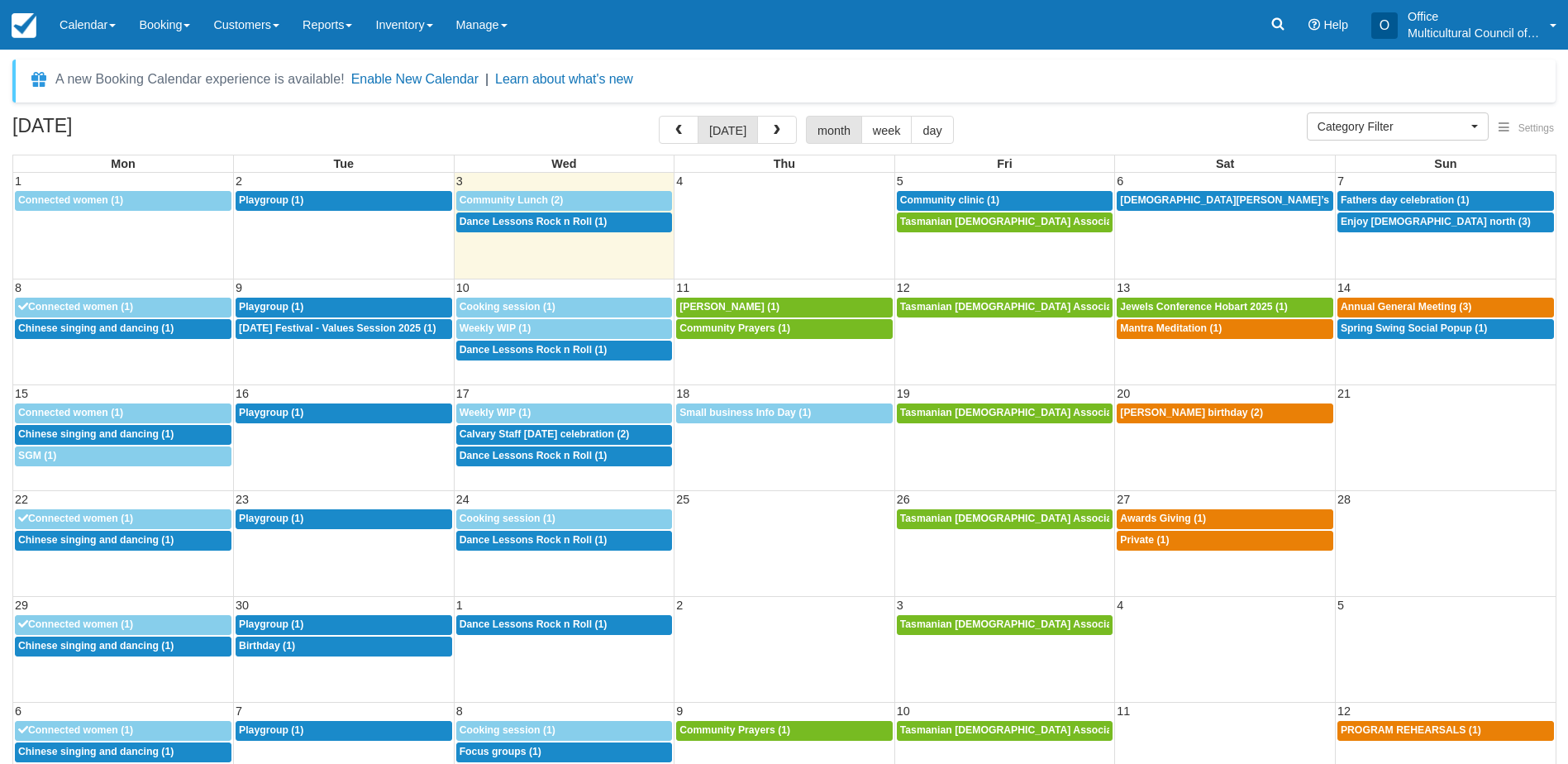
select select
click at [1139, 202] on span "[DEMOGRAPHIC_DATA][PERSON_NAME]’s birthday (1)" at bounding box center [1253, 200] width 267 height 12
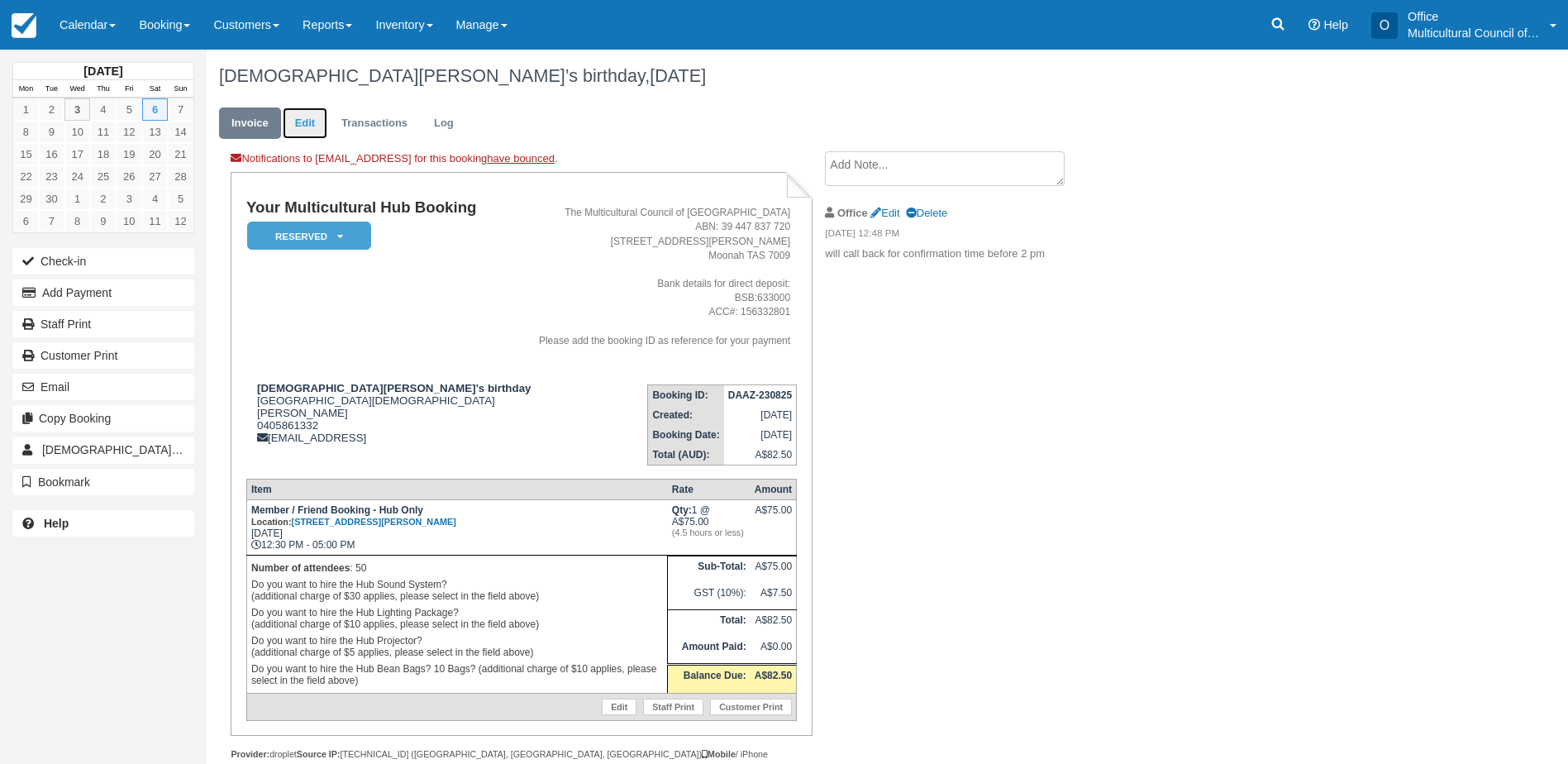
click at [315, 122] on link "Edit" at bounding box center [305, 123] width 44 height 33
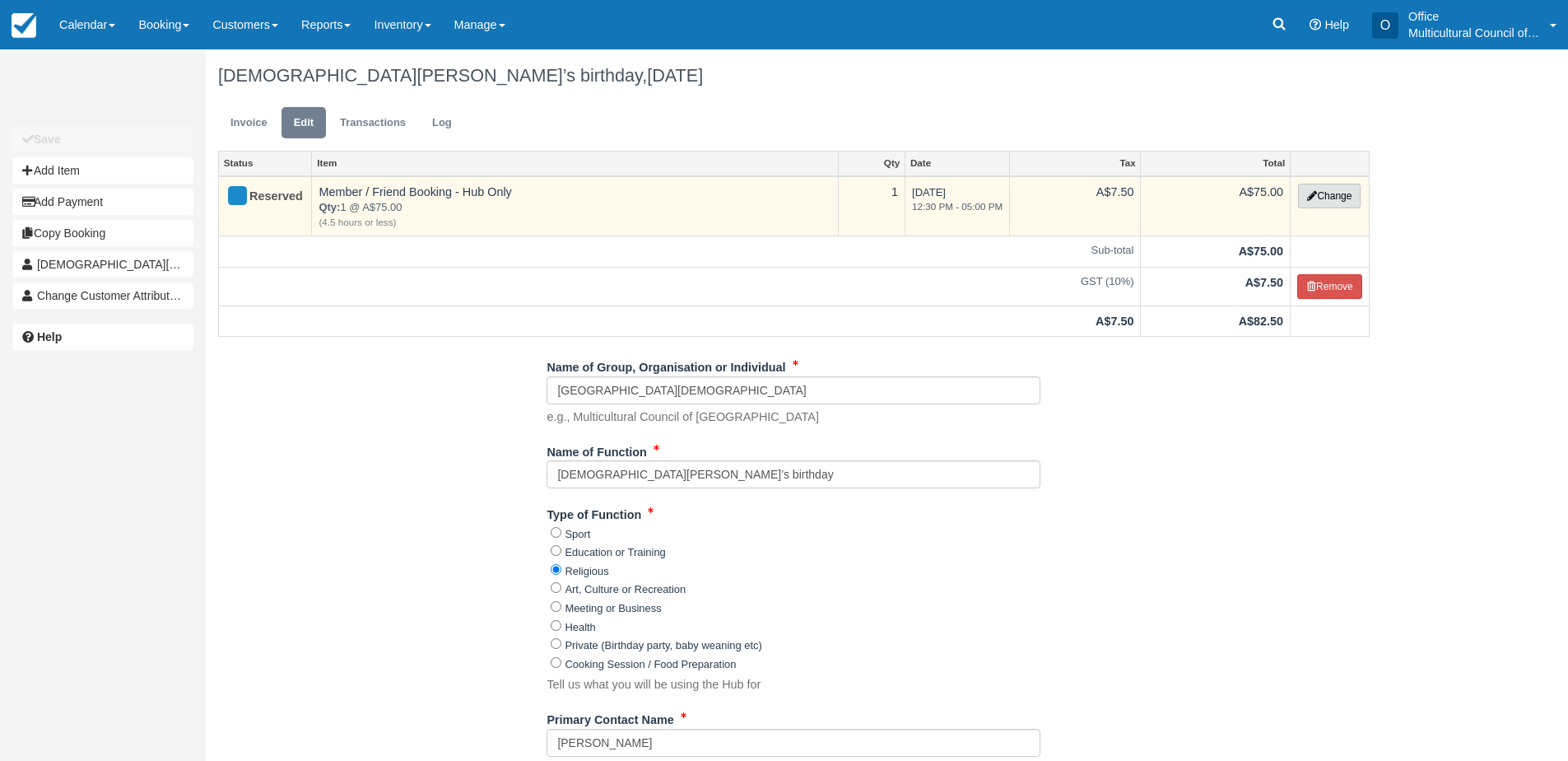
click at [1313, 193] on icon "button" at bounding box center [1312, 195] width 10 height 10
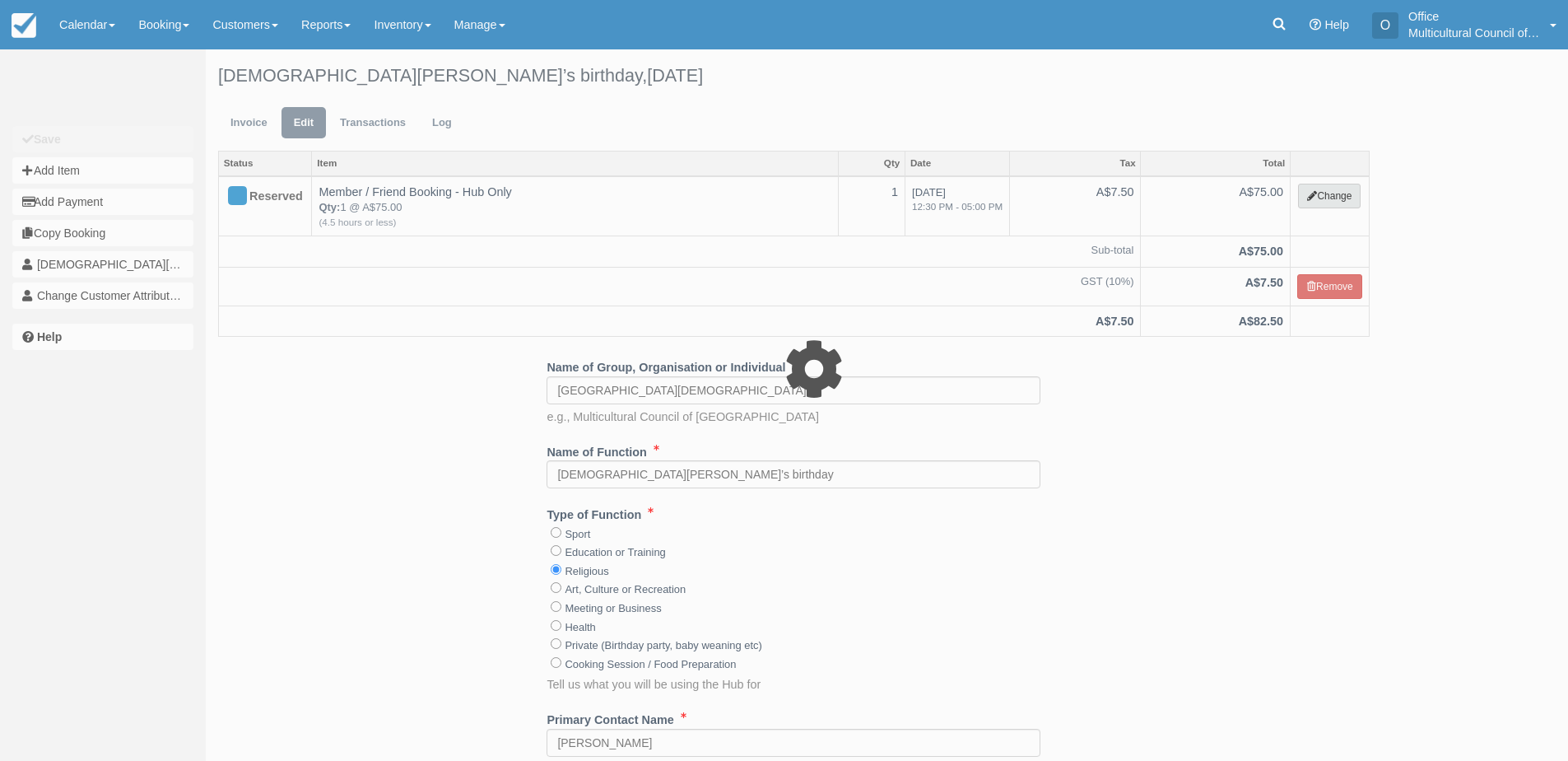
select select "2"
type input "75.00"
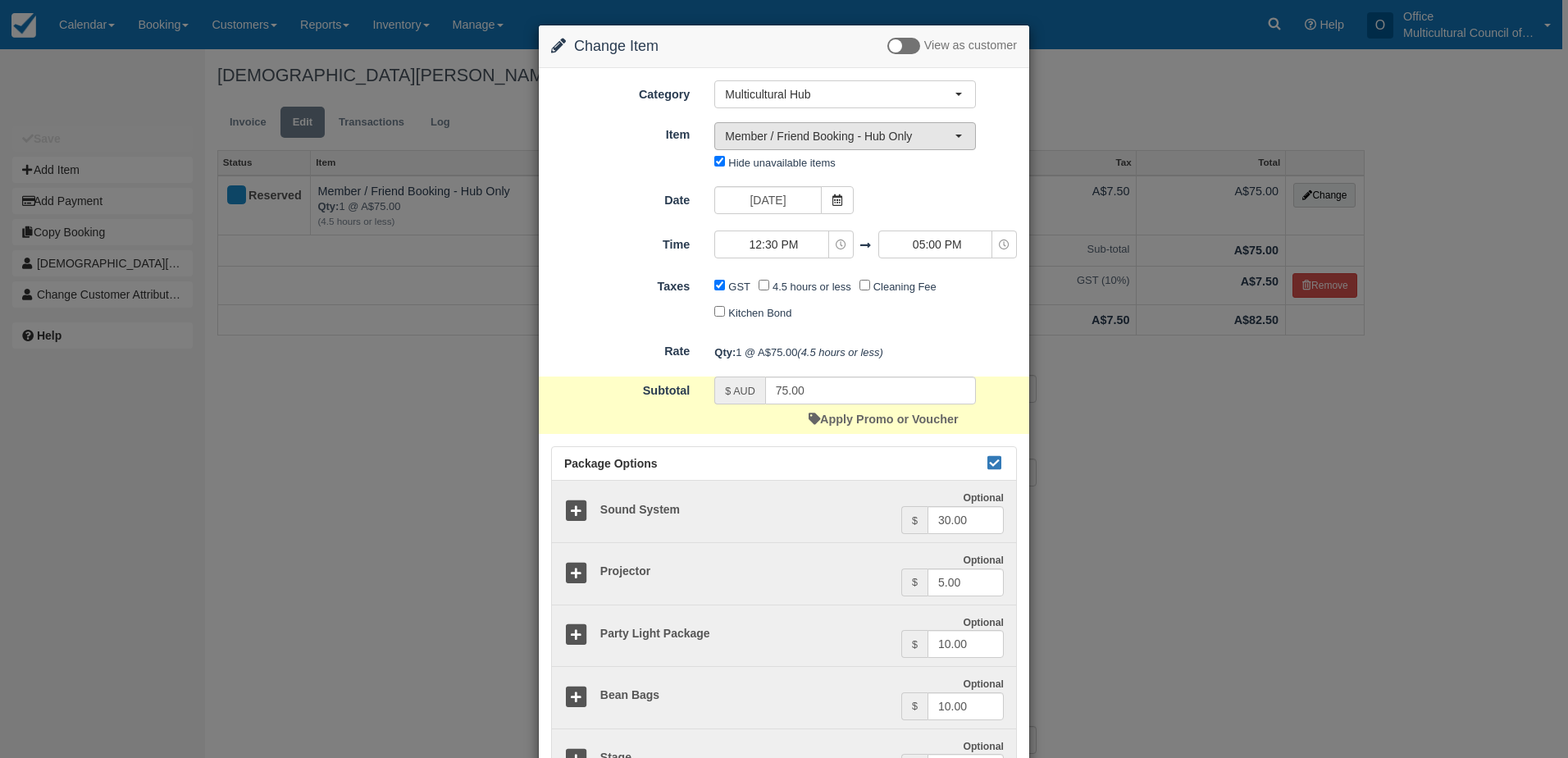
click at [869, 133] on span "Member / Friend Booking - Hub Only" at bounding box center [839, 136] width 230 height 16
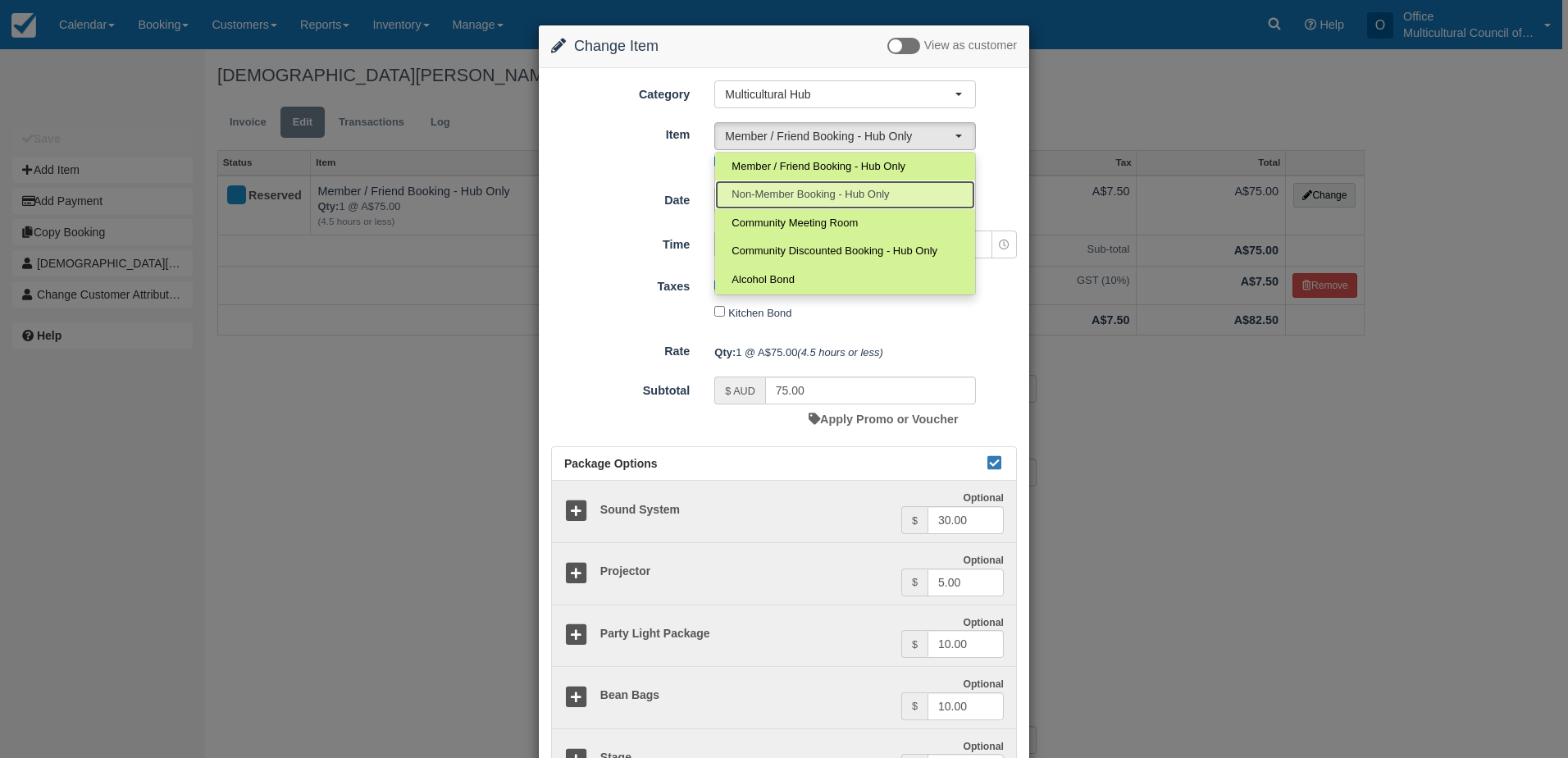
click at [832, 194] on span "Non-Member Booking - Hub Only" at bounding box center [810, 194] width 158 height 15
select select "11"
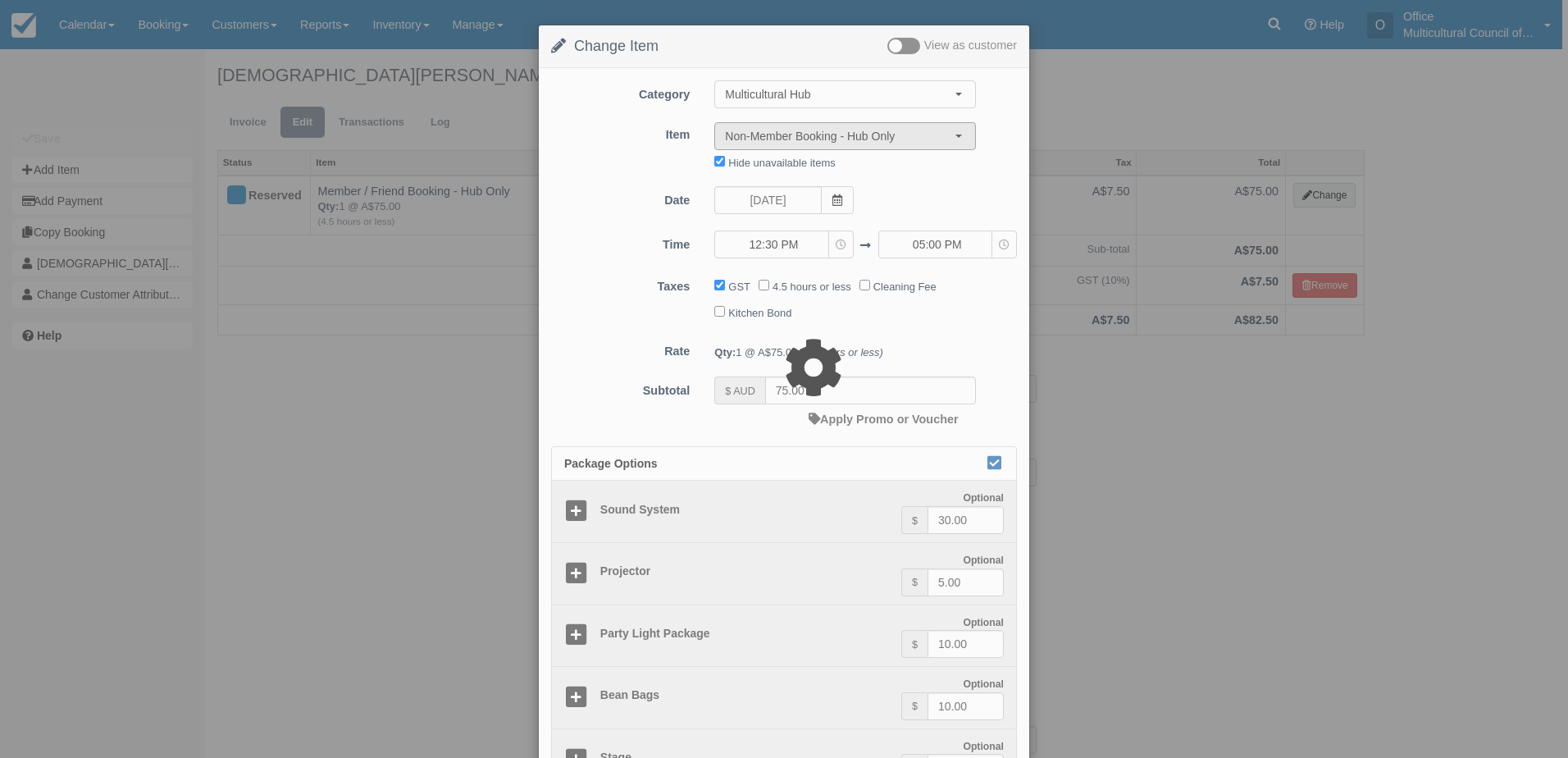
type input "125.00"
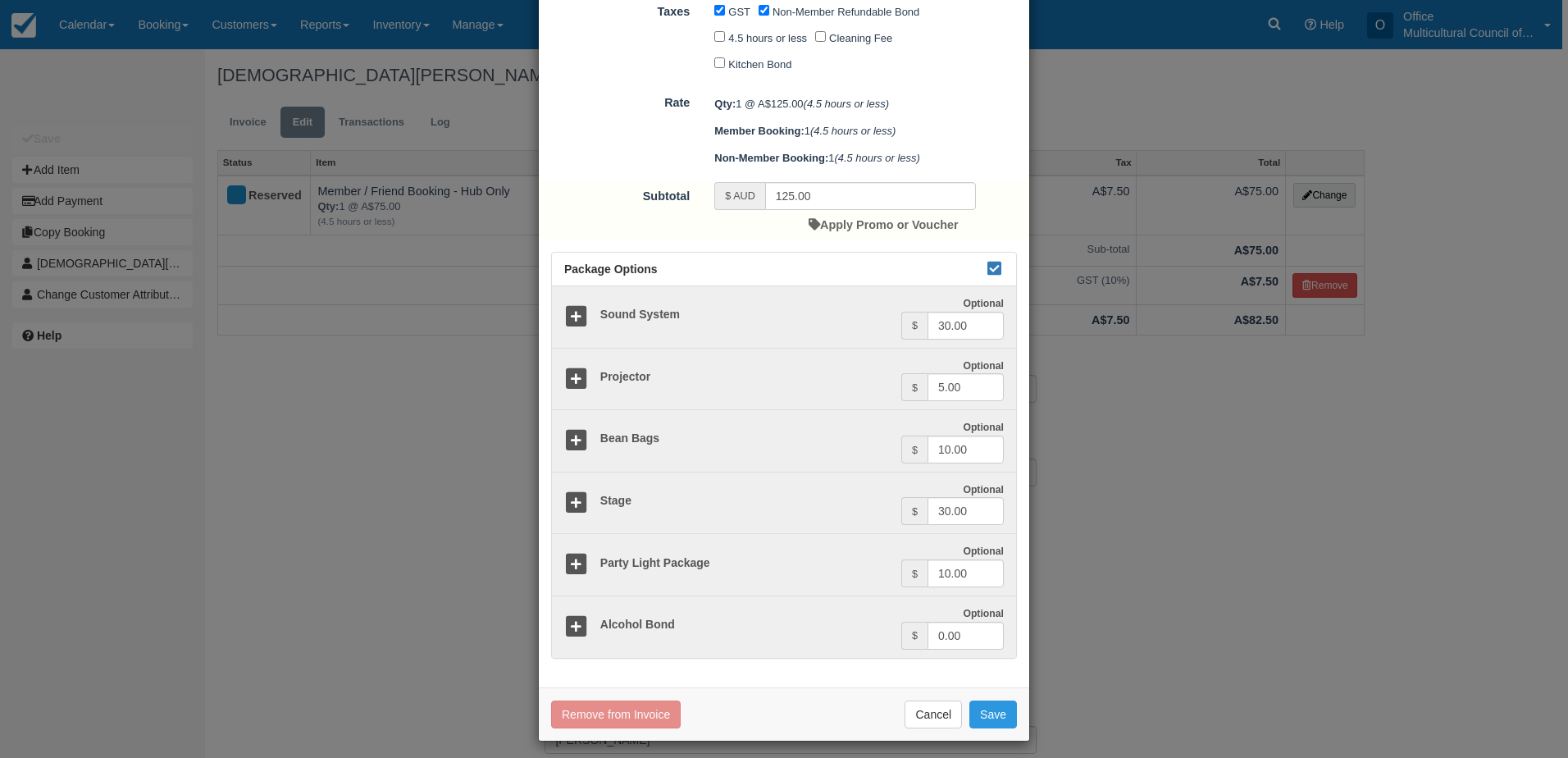
scroll to position [416, 0]
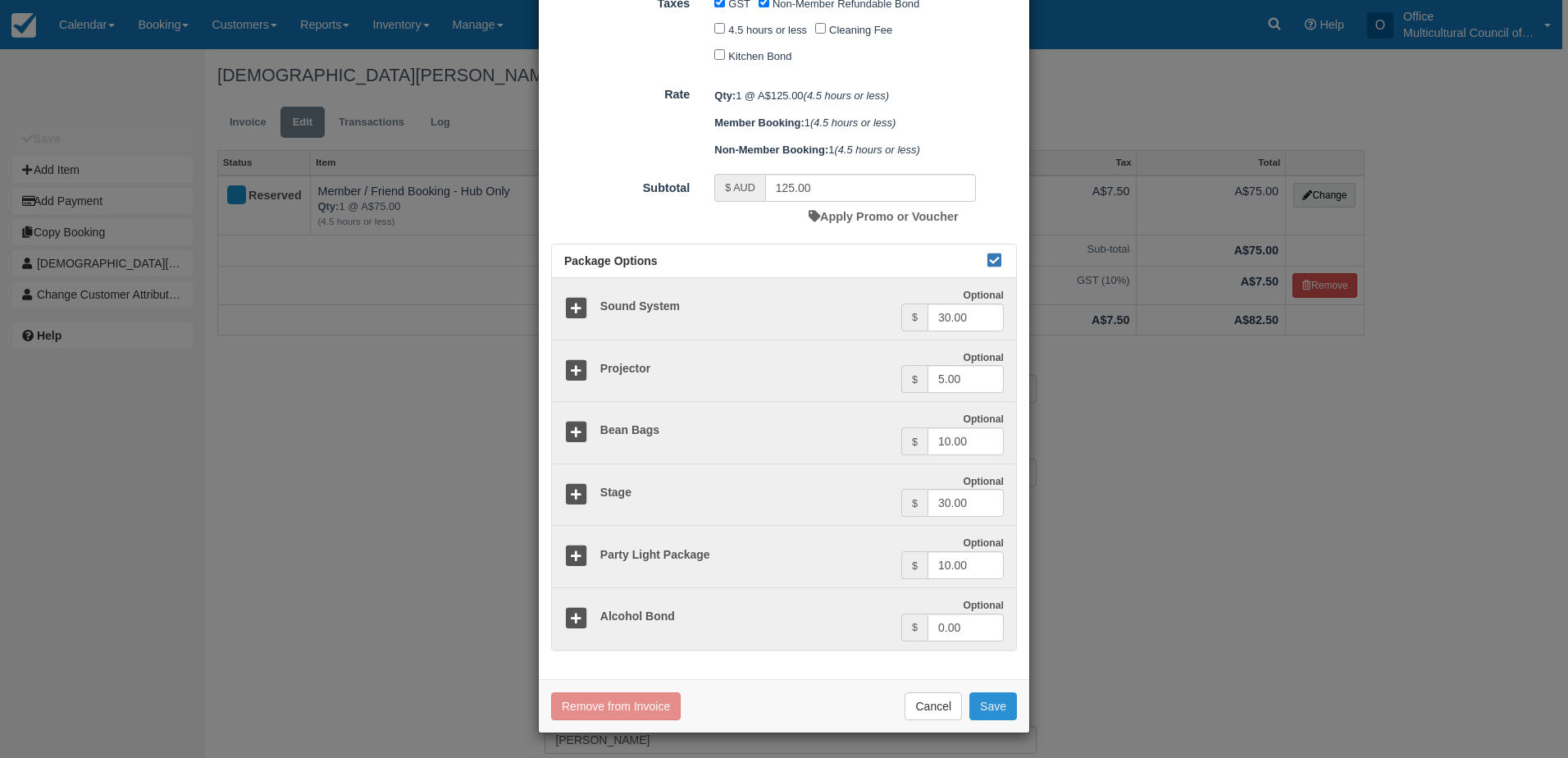
click at [983, 708] on button "Save" at bounding box center [993, 706] width 48 height 28
checkbox input "false"
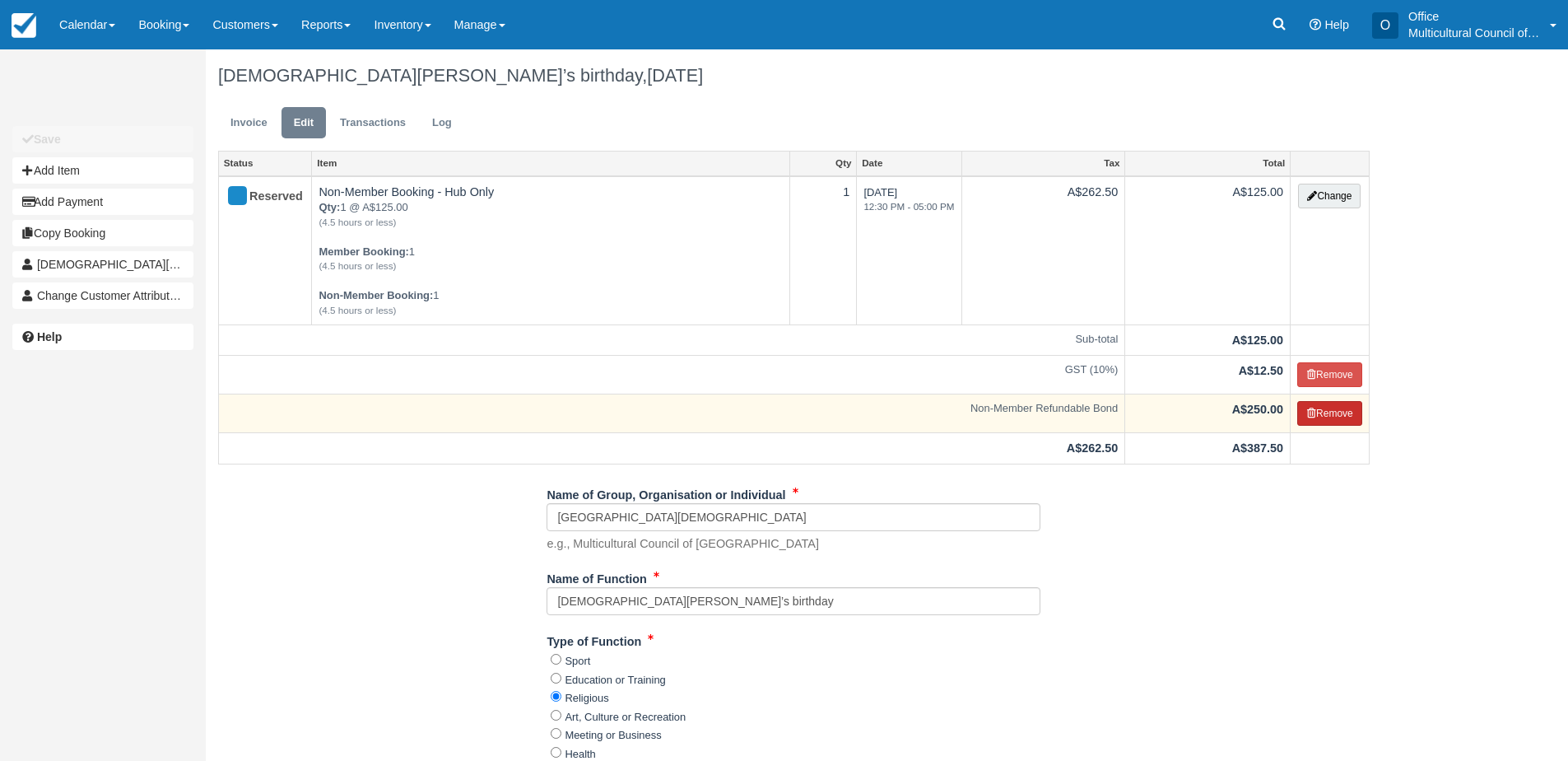
click at [1329, 411] on button "Remove" at bounding box center [1330, 413] width 65 height 24
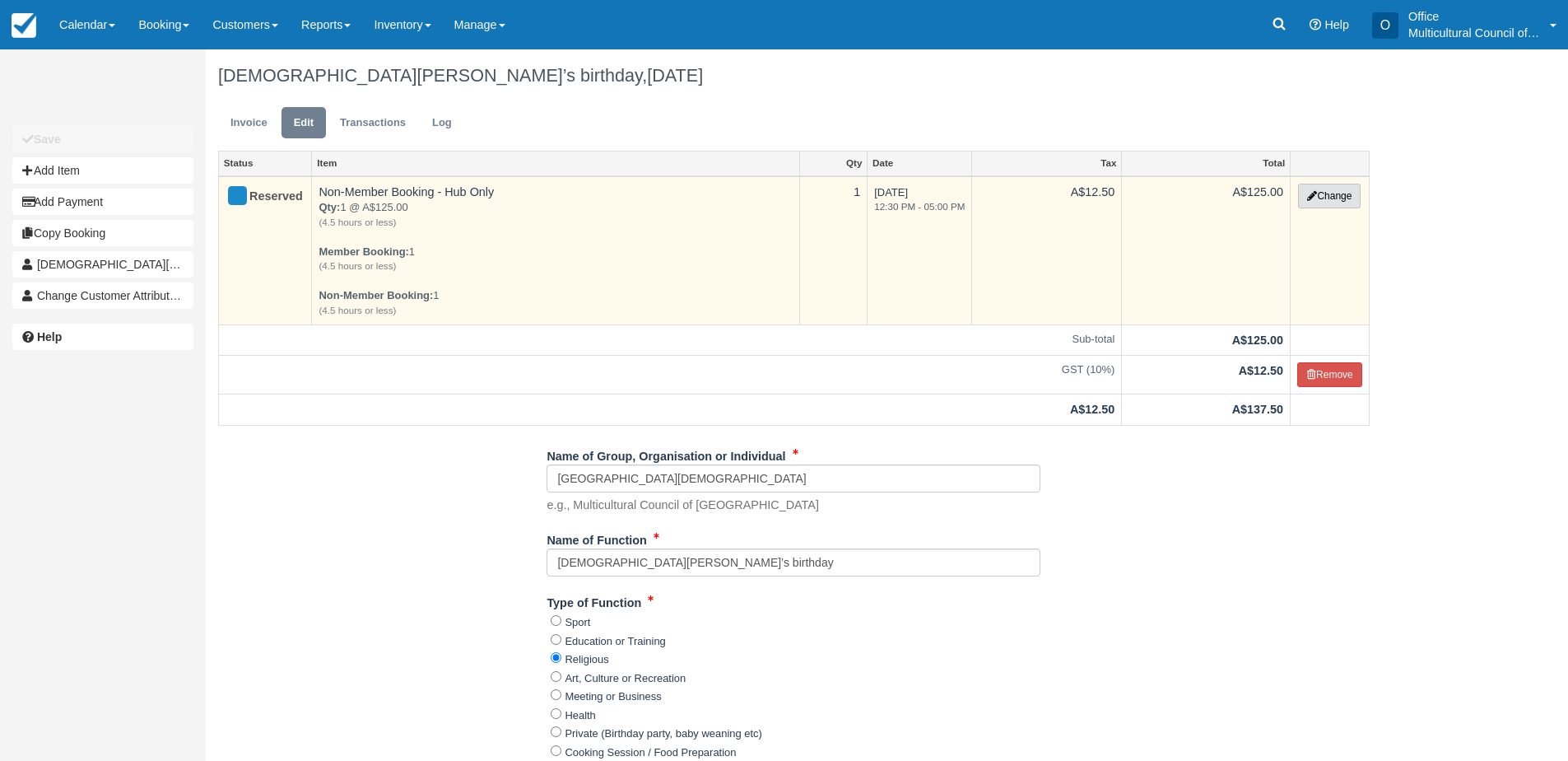
click at [1308, 198] on icon "button" at bounding box center [1312, 195] width 10 height 10
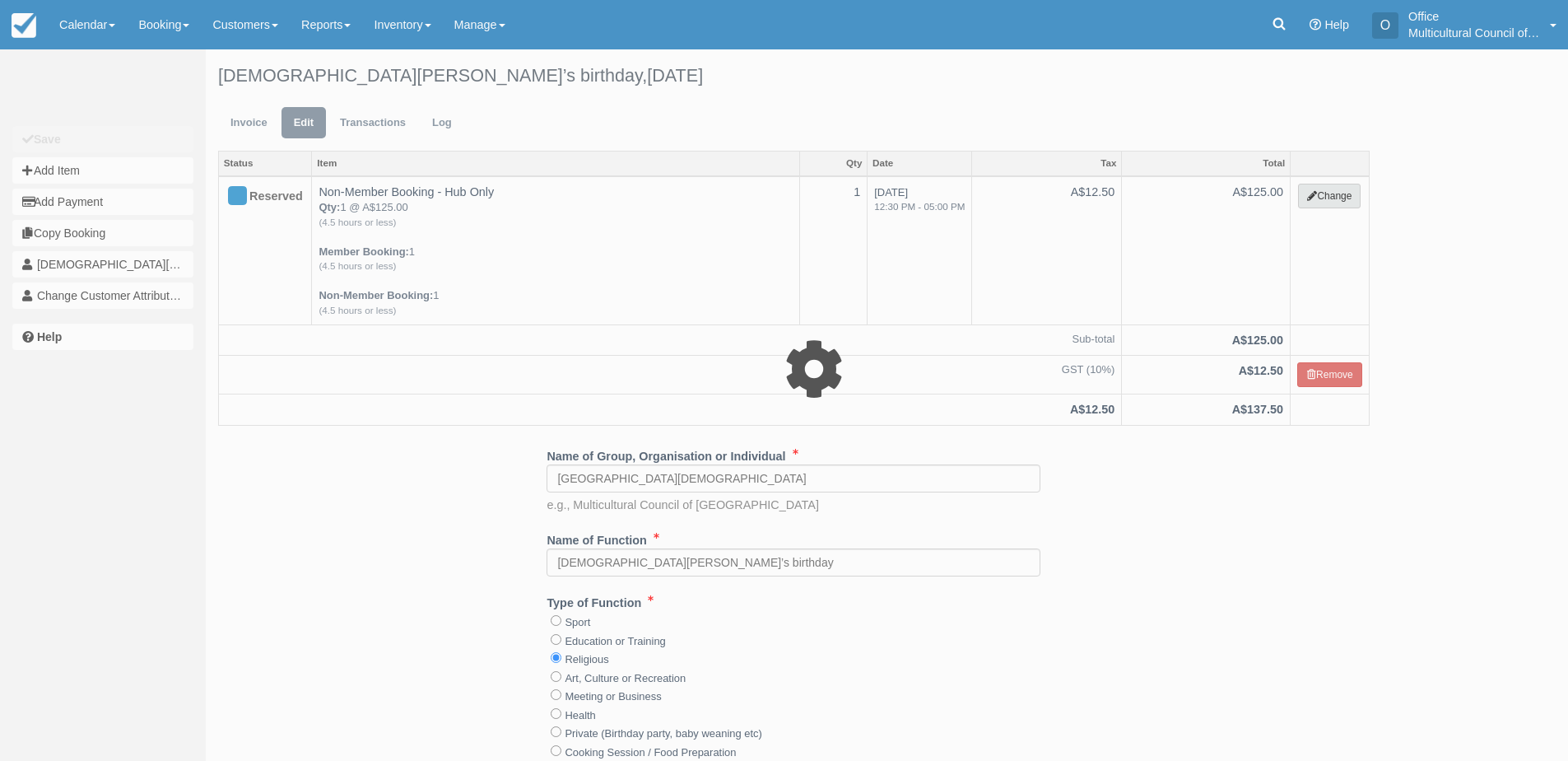
select select "2"
type input "125.00"
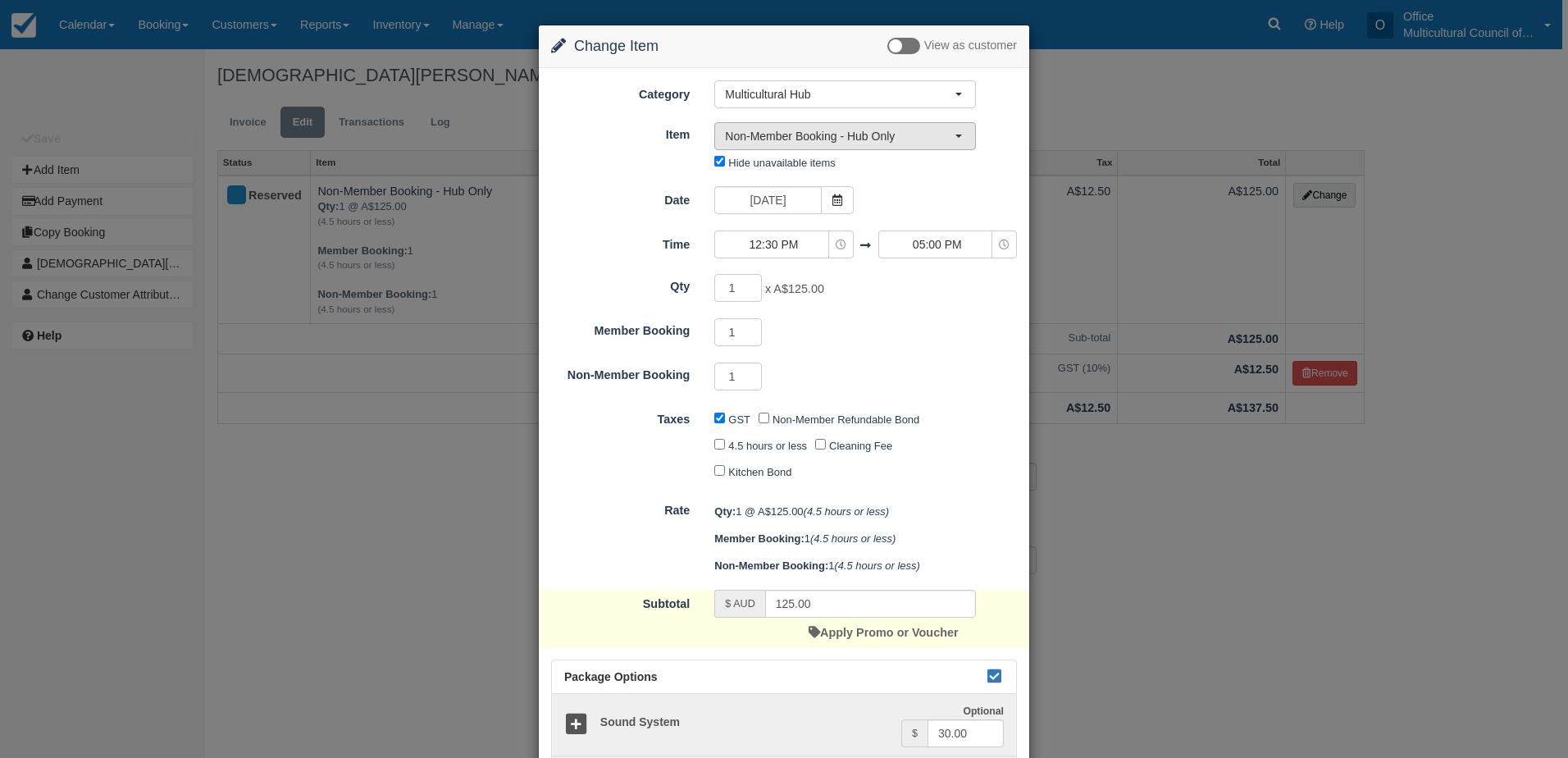
click at [882, 143] on span "Non-Member Booking - Hub Only" at bounding box center [839, 136] width 230 height 16
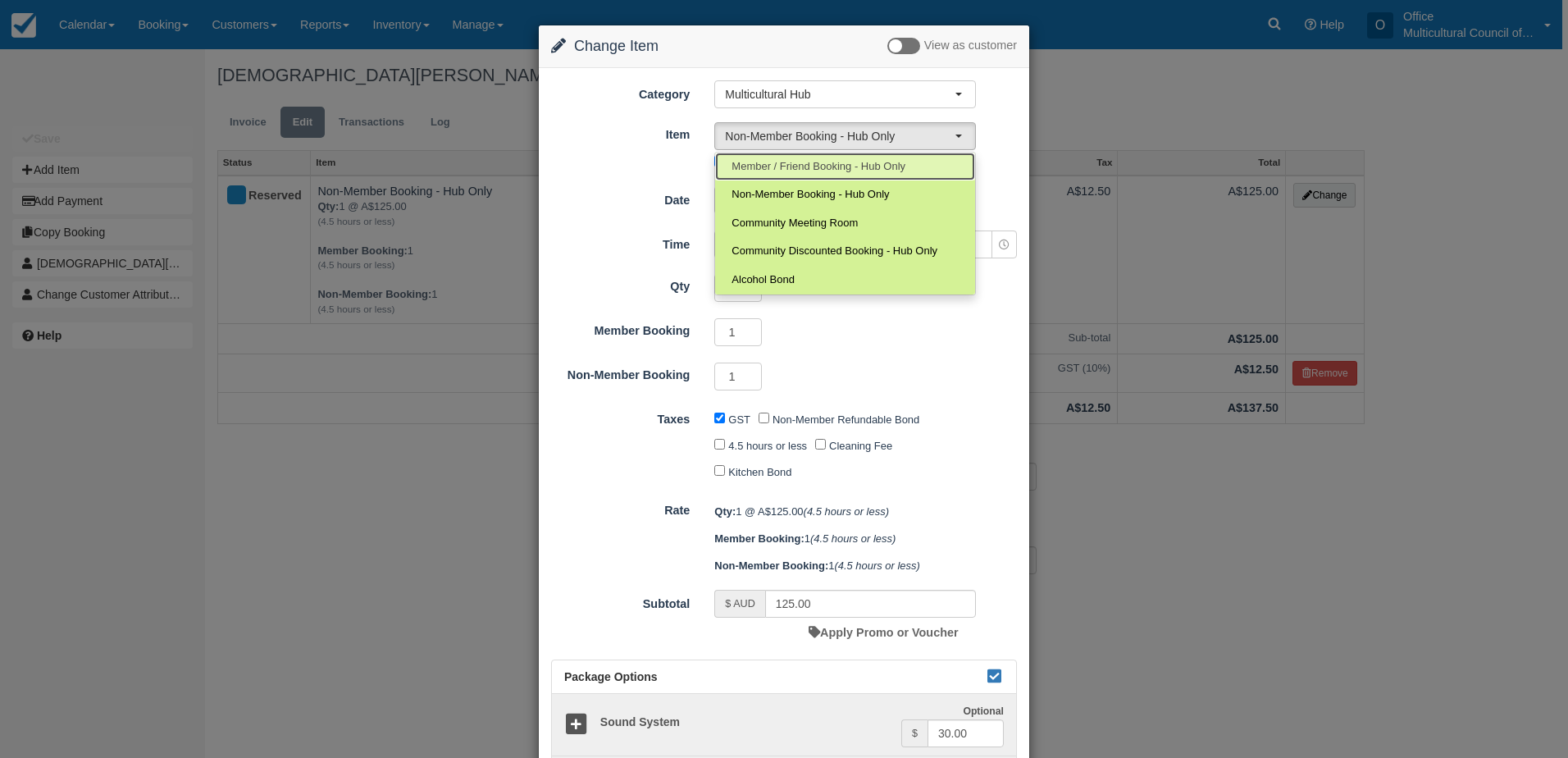
click at [835, 171] on span "Member / Friend Booking - Hub Only" at bounding box center [818, 167] width 174 height 15
select select "2"
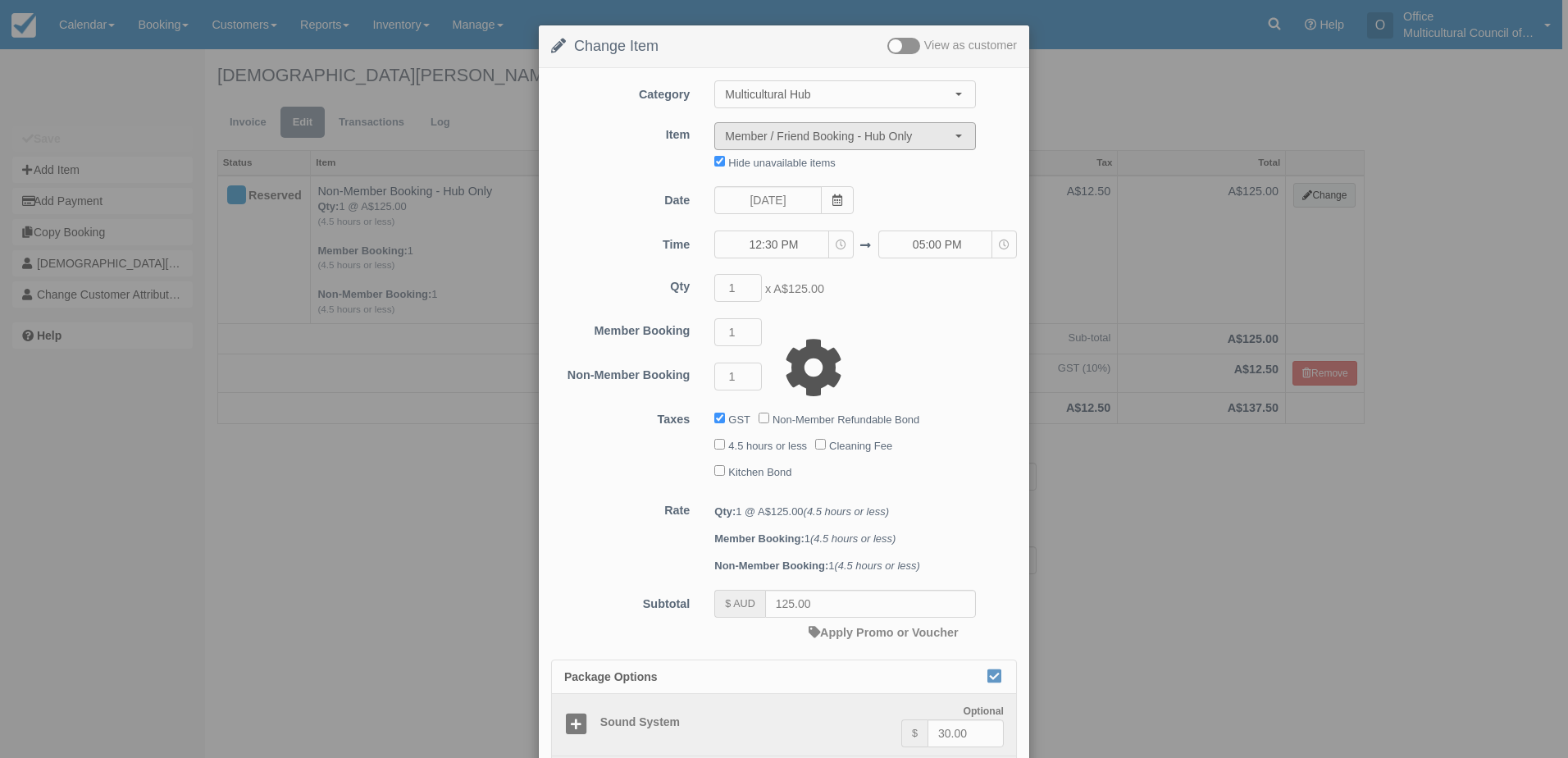
type input "75.00"
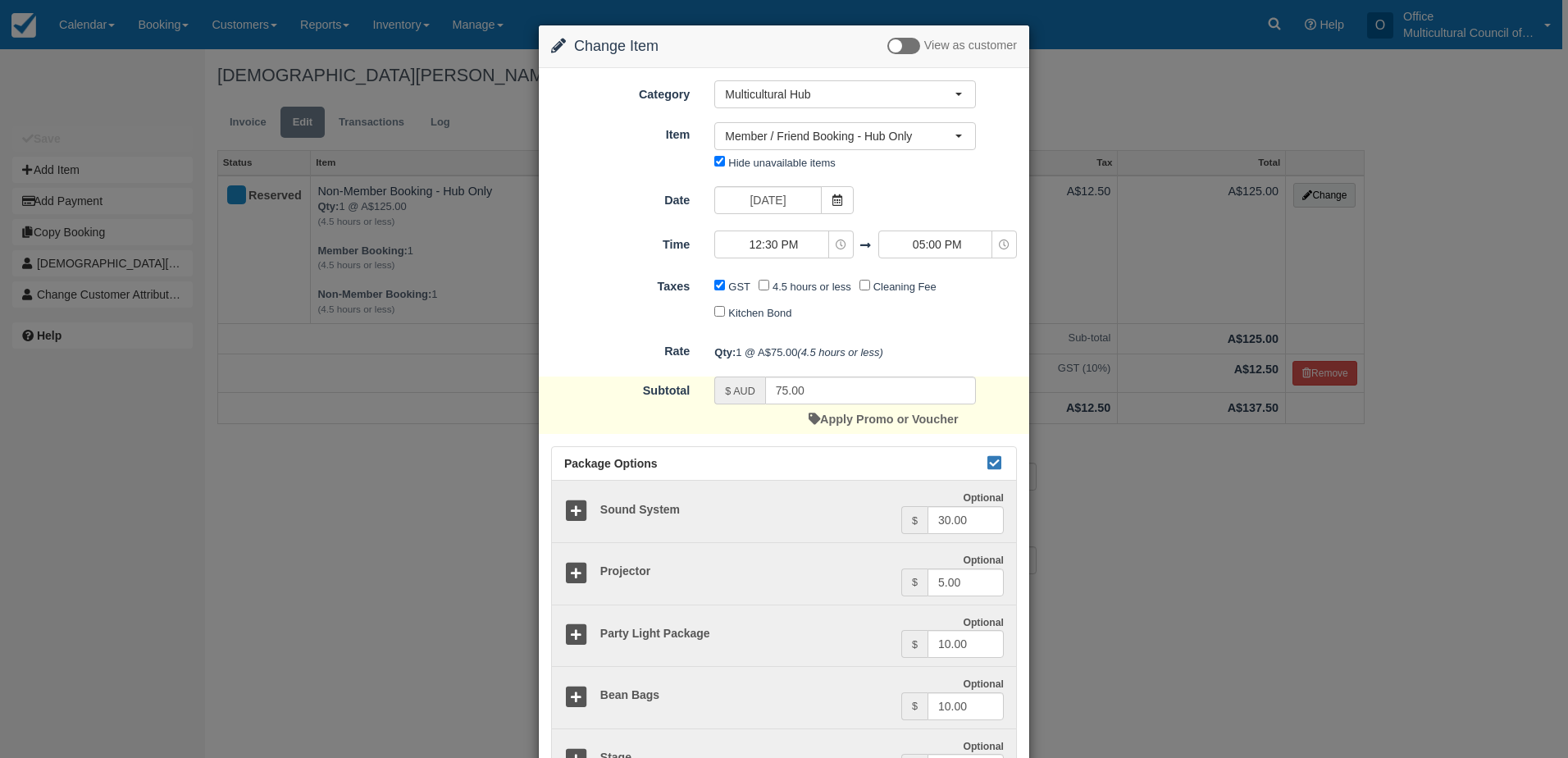
click at [949, 338] on div "Qty: 1 @ A$75.00 (4.5 hours or less)" at bounding box center [865, 352] width 327 height 27
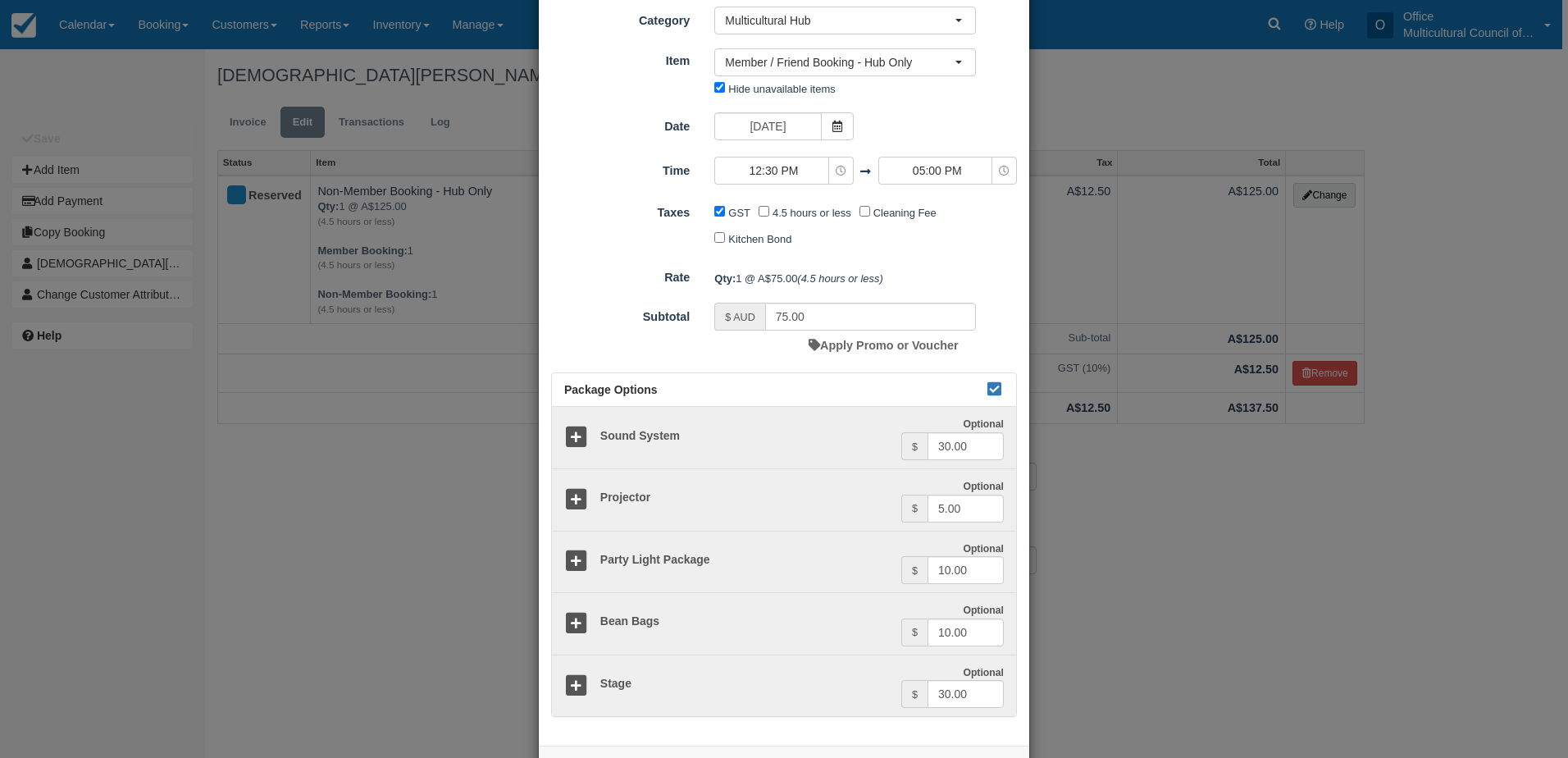
scroll to position [140, 0]
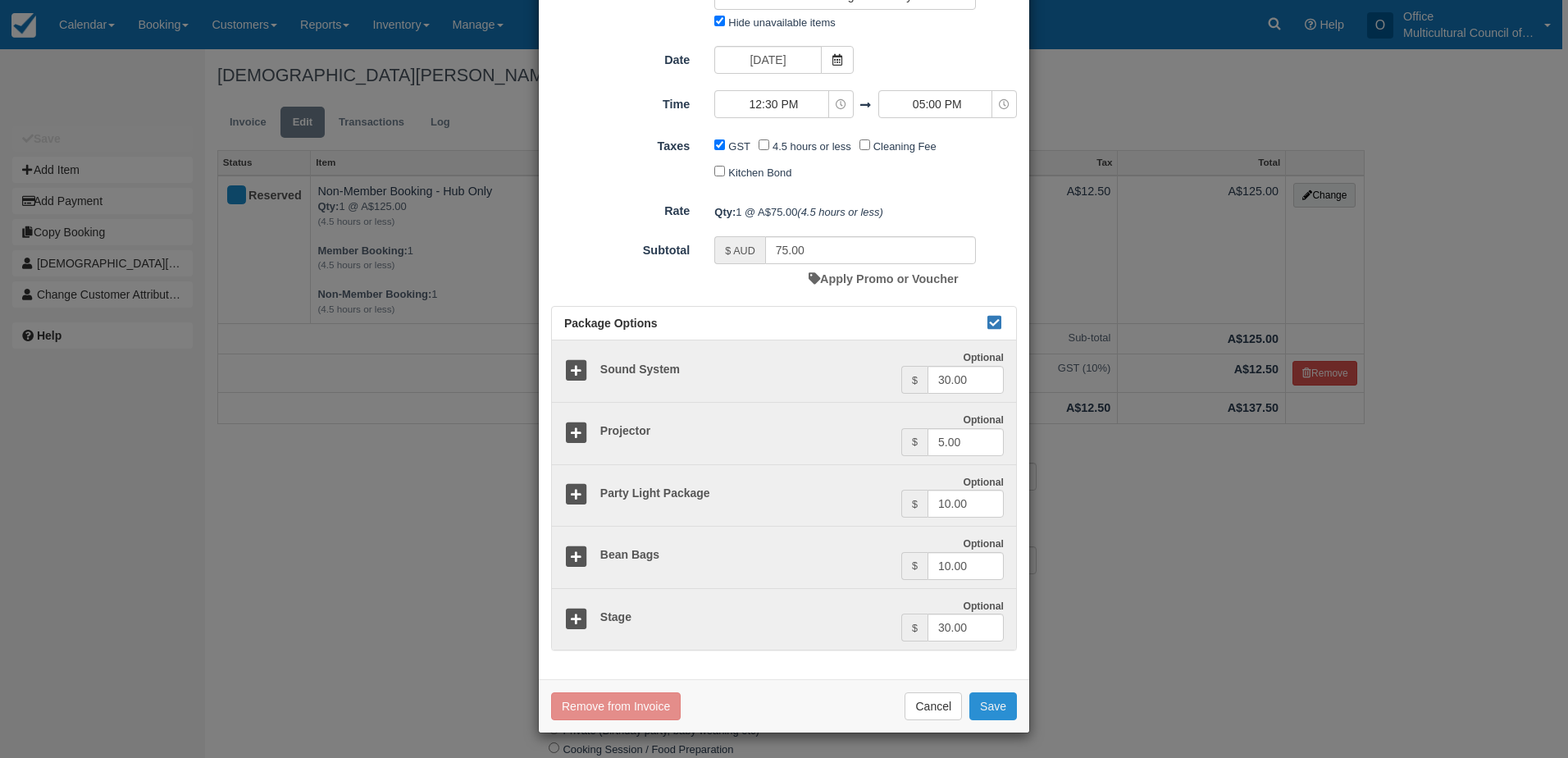
click at [983, 704] on button "Save" at bounding box center [993, 706] width 48 height 28
checkbox input "false"
click at [988, 706] on button "Save" at bounding box center [993, 706] width 48 height 28
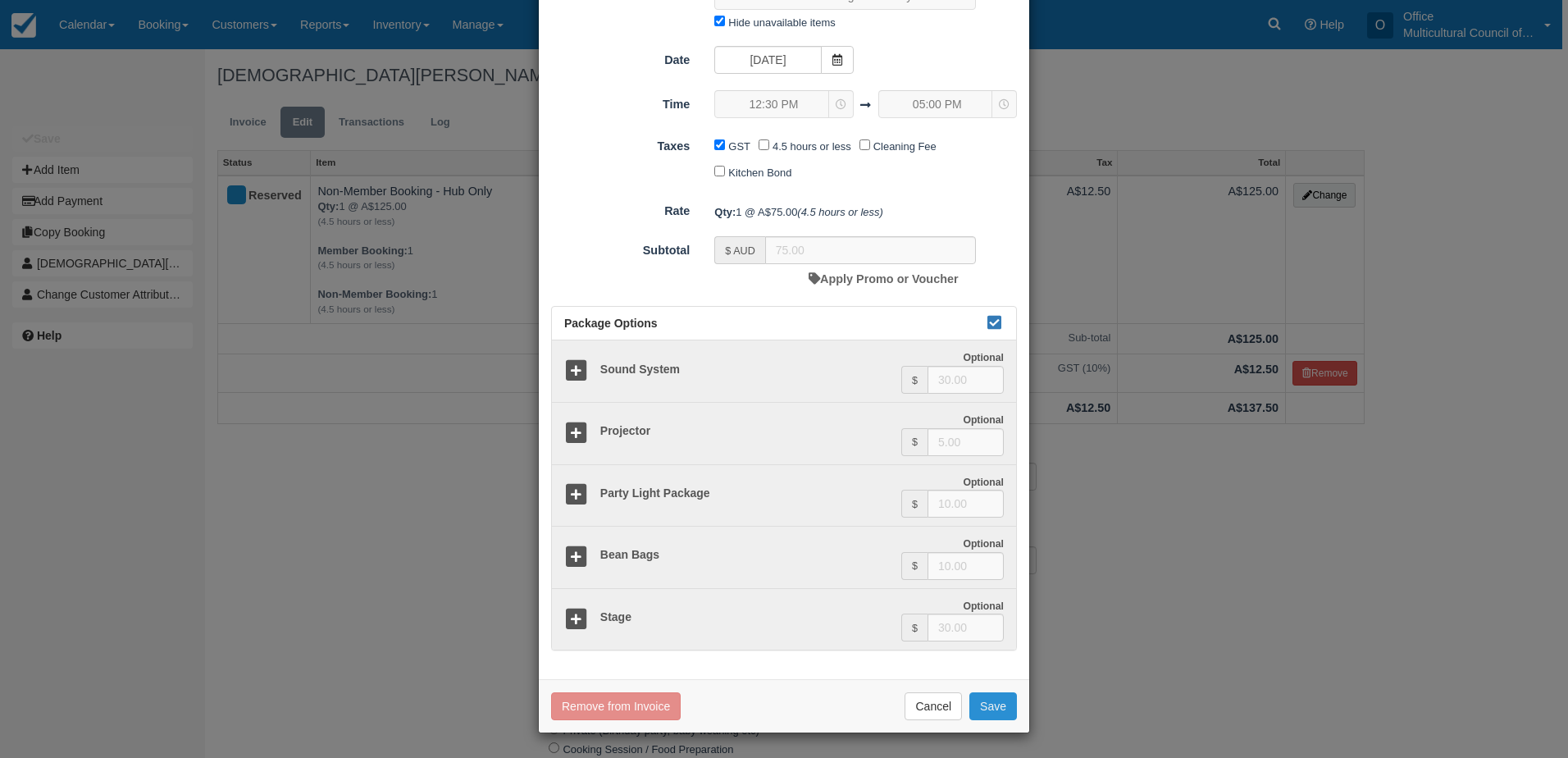
checkbox input "false"
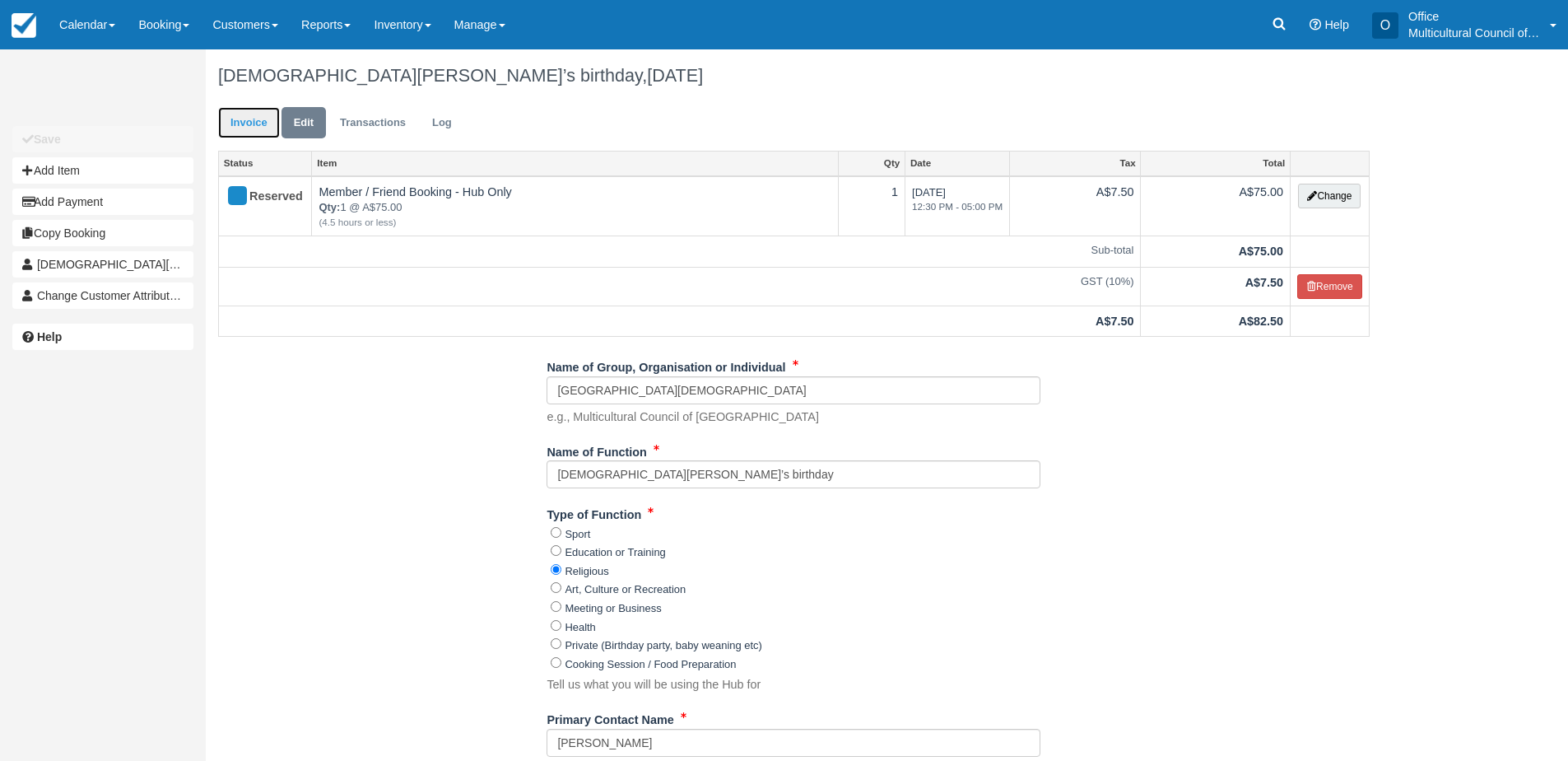
click at [255, 119] on link "Invoice" at bounding box center [249, 123] width 61 height 33
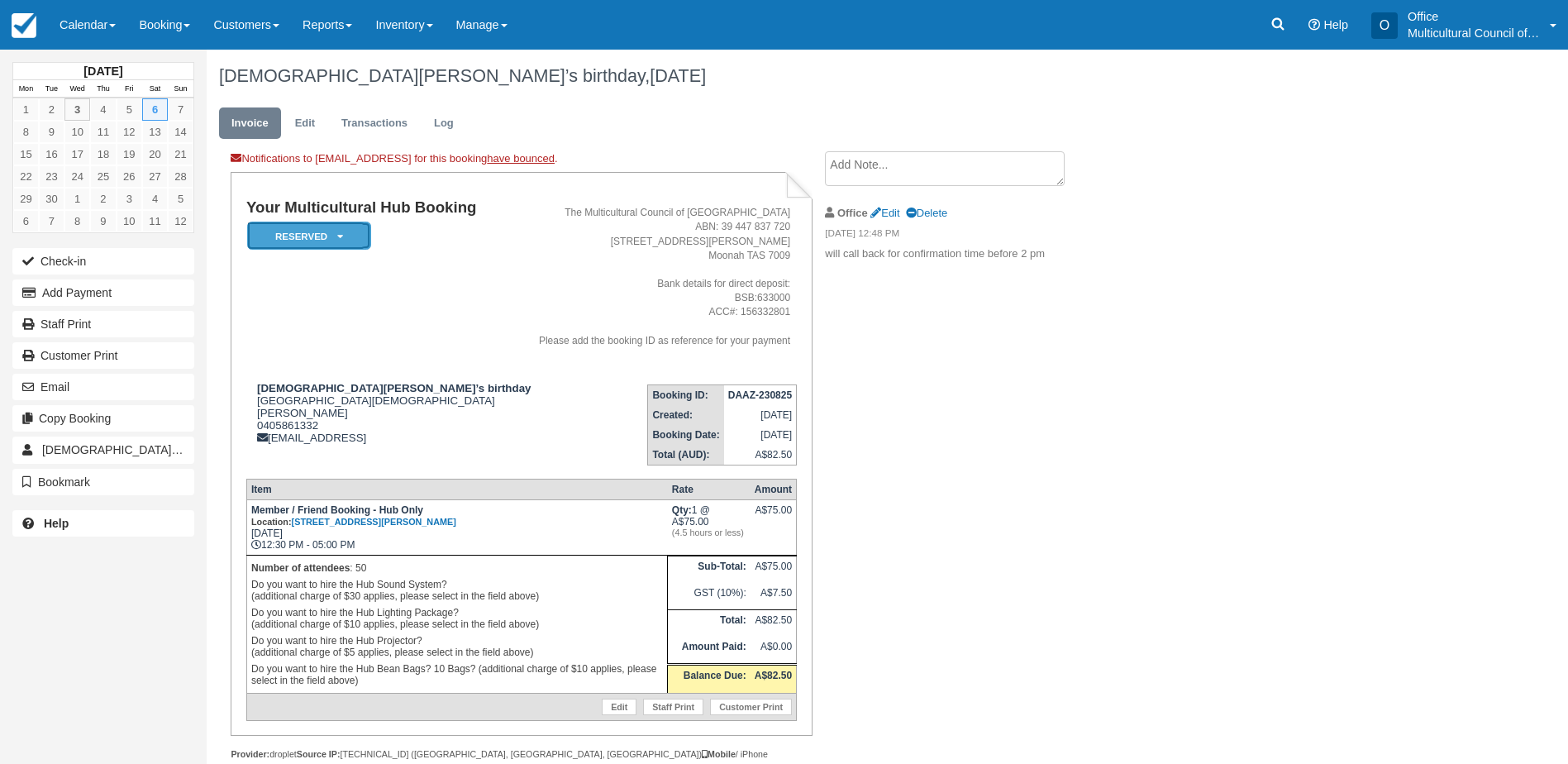
click at [345, 232] on em "Reserved" at bounding box center [309, 236] width 124 height 29
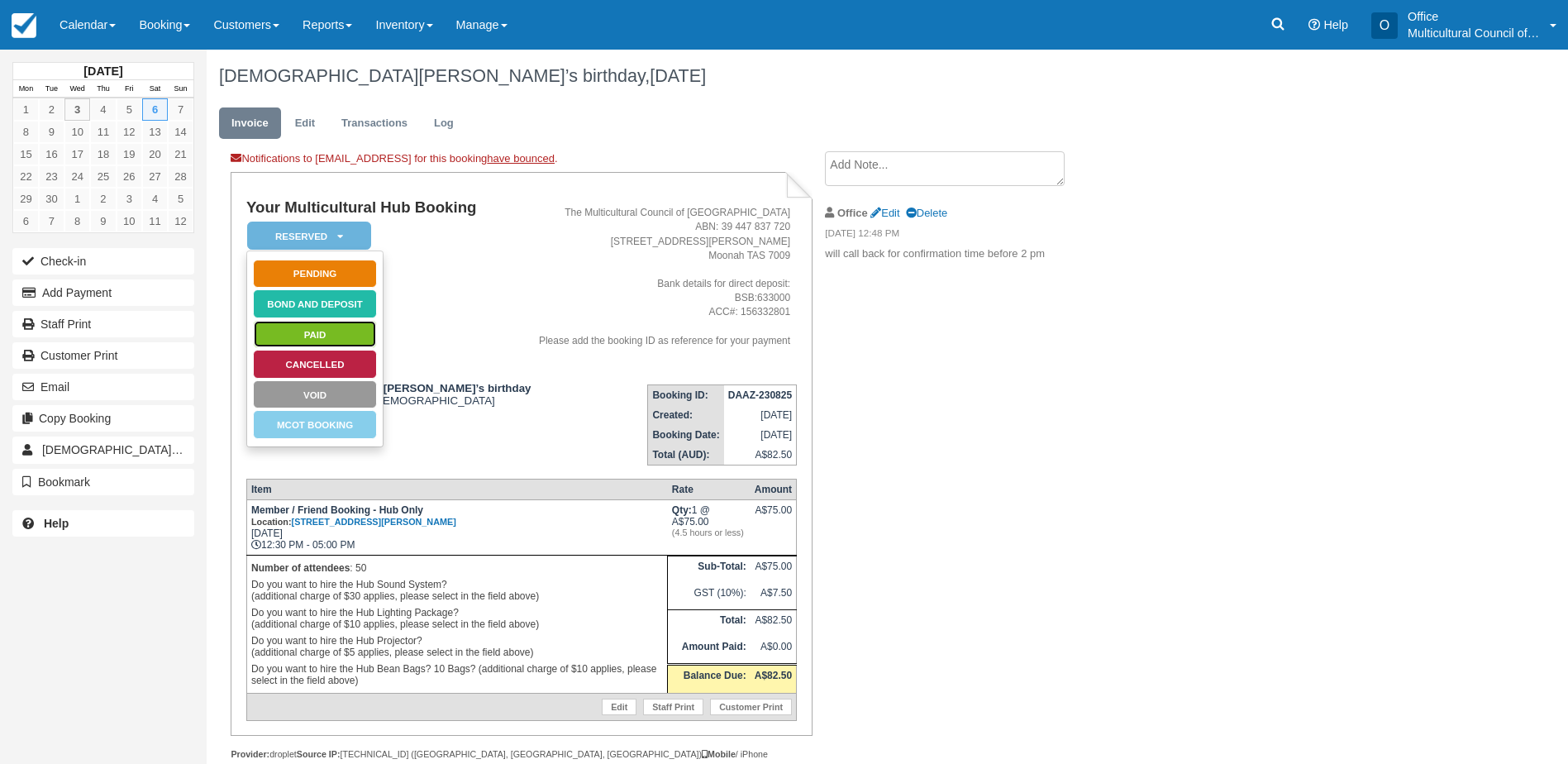
click at [334, 330] on link "Paid" at bounding box center [315, 335] width 124 height 29
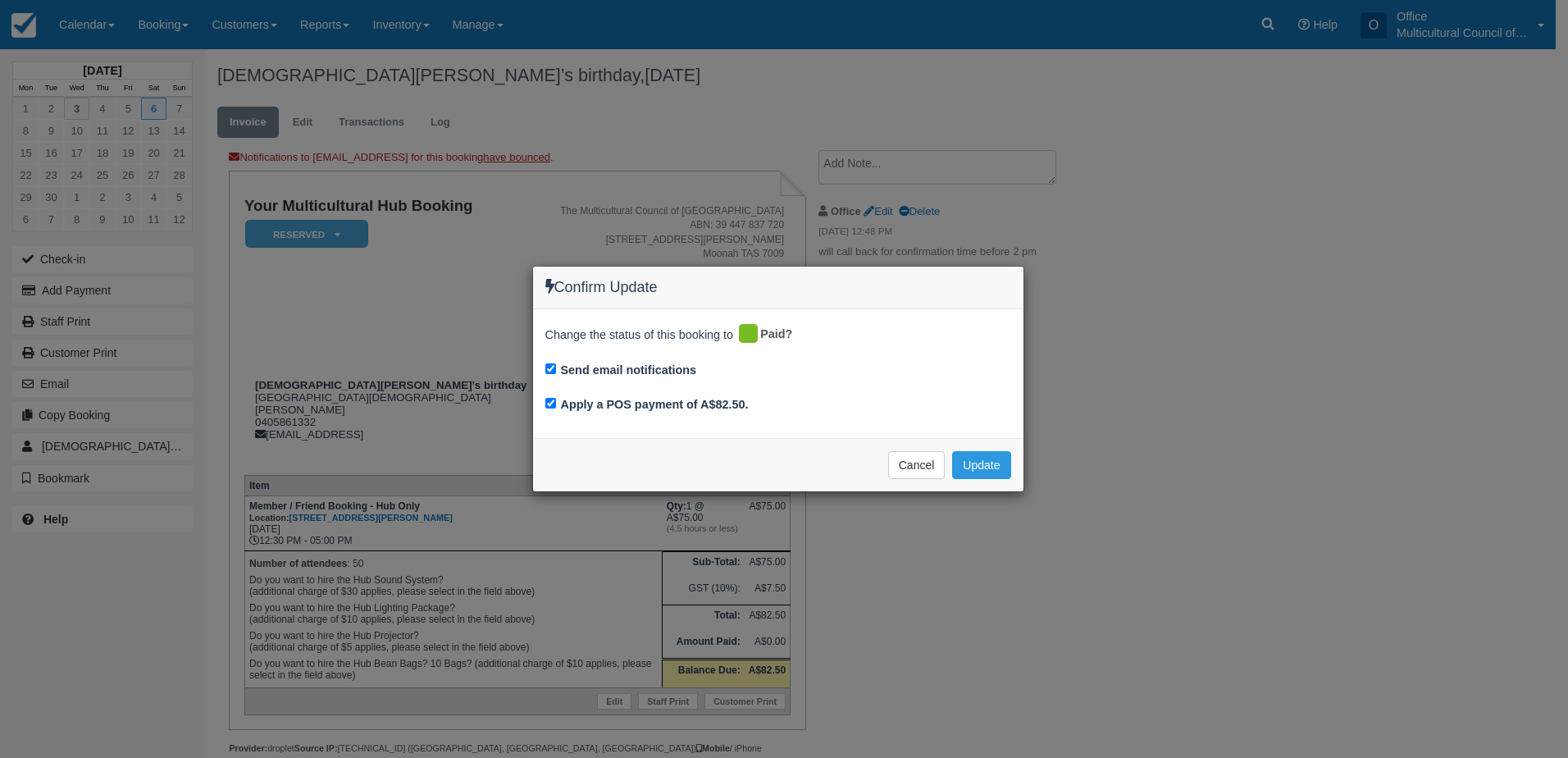
click at [1021, 465] on div "Cancel Update Please wait" at bounding box center [778, 464] width 491 height 53
click at [987, 470] on button "Update" at bounding box center [981, 465] width 59 height 28
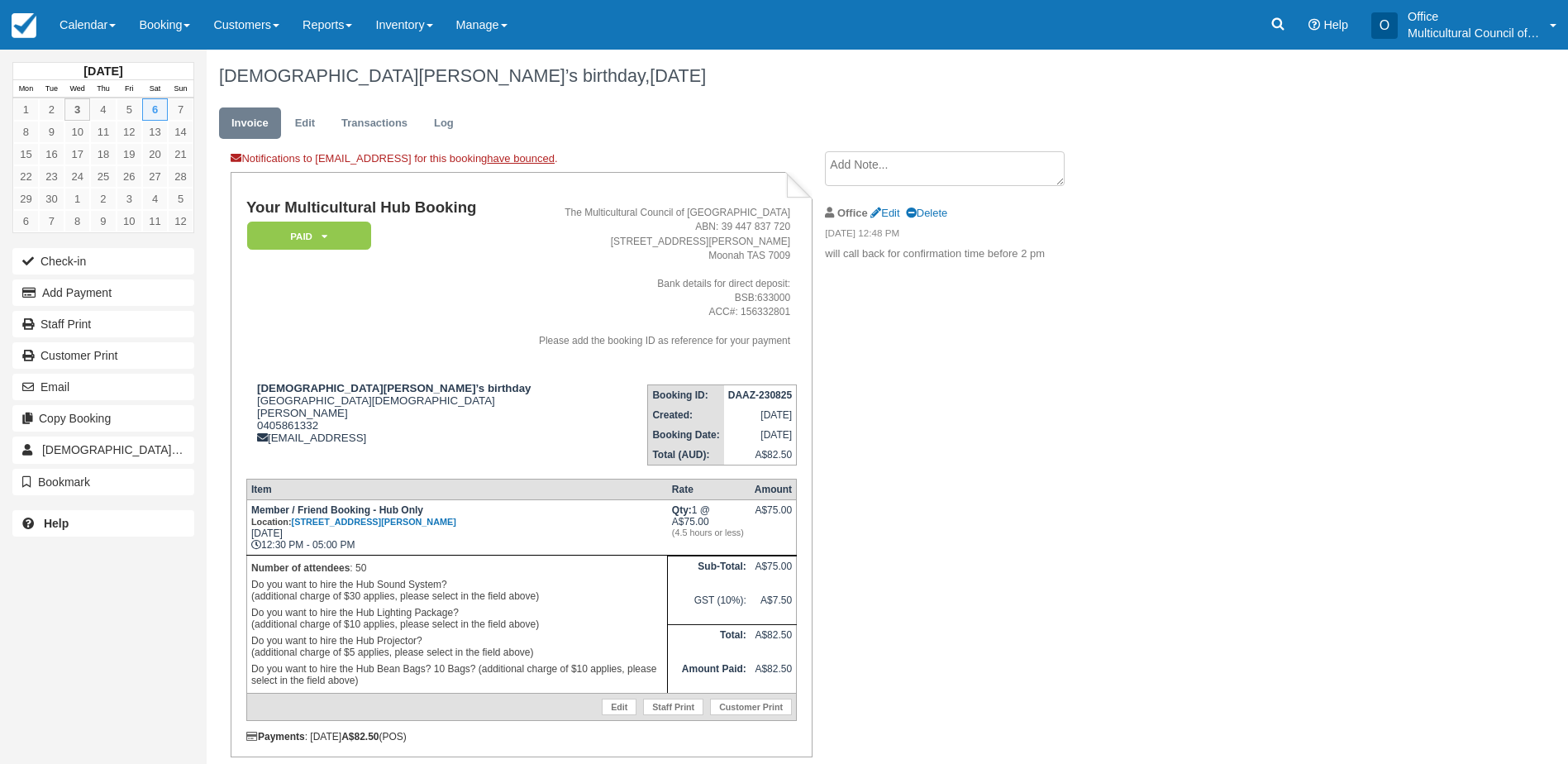
scroll to position [54, 0]
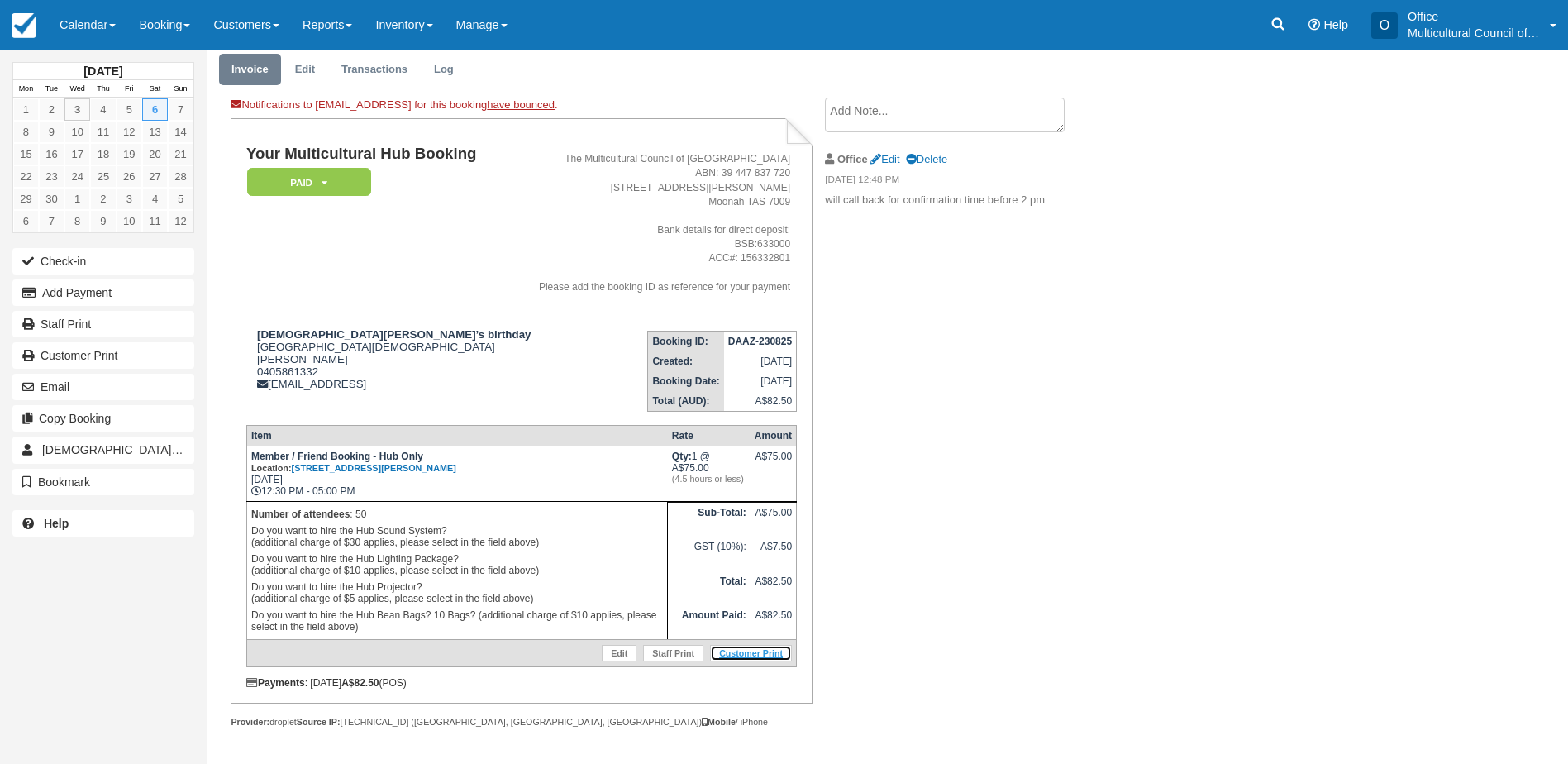
click at [755, 653] on link "Customer Print" at bounding box center [751, 653] width 82 height 16
